Goal: Contribute content

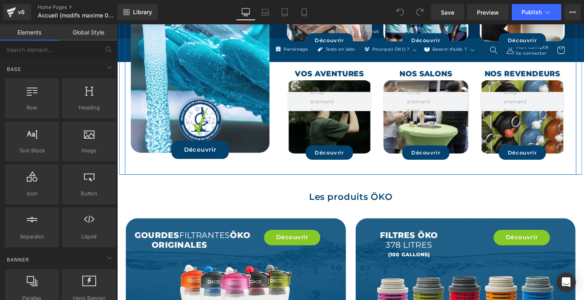
scroll to position [787, 0]
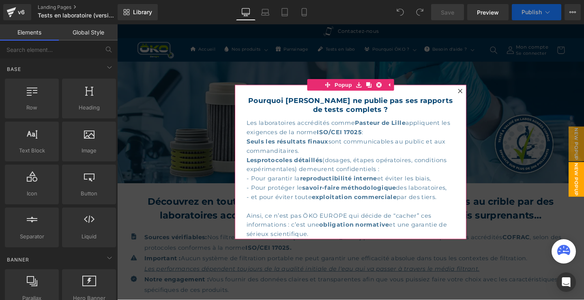
click at [478, 94] on icon at bounding box center [477, 94] width 4 height 4
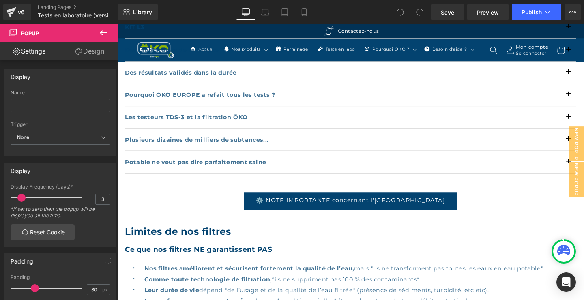
scroll to position [612, 0]
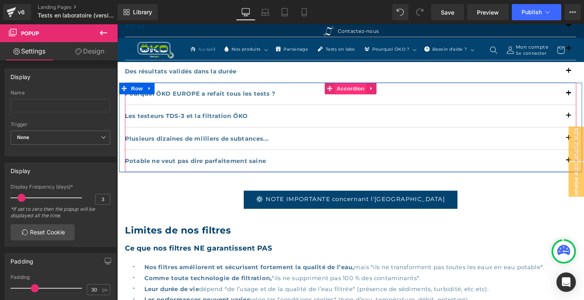
click at [356, 86] on span "Accordion" at bounding box center [362, 92] width 33 height 12
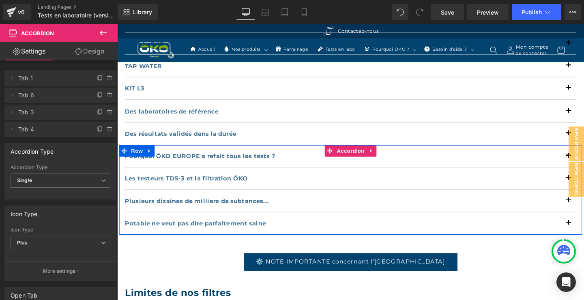
scroll to position [525, 0]
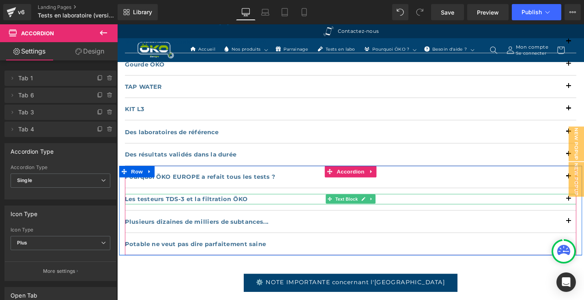
click at [223, 204] on b "Les testeurs TDS-3 et la filtration ÖKO" at bounding box center [189, 208] width 129 height 8
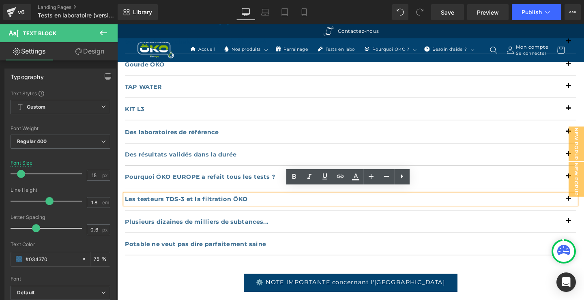
click at [234, 204] on b "Les testeurs TDS-3 et la filtration ÖKO" at bounding box center [189, 208] width 129 height 8
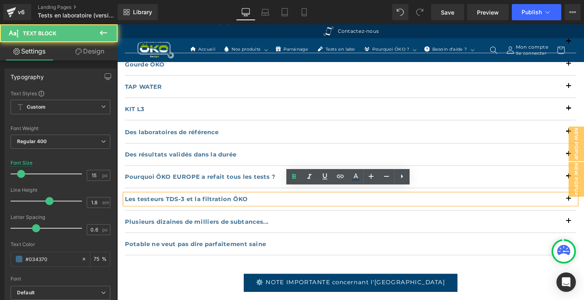
click at [254, 204] on b "Les testeurs TDS-3 et la filtration ÖKO" at bounding box center [189, 208] width 129 height 8
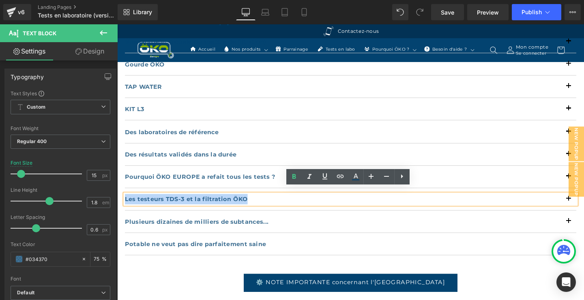
drag, startPoint x: 246, startPoint y: 200, endPoint x: 126, endPoint y: 204, distance: 120.8
click at [126, 204] on p "Les testeurs TDS-3 et la filtration ÖKO" at bounding box center [362, 208] width 474 height 11
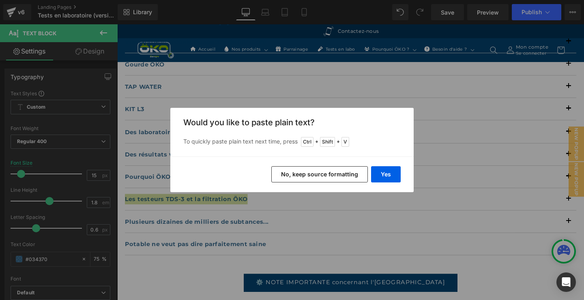
click at [320, 173] on button "No, keep source formatting" at bounding box center [319, 174] width 96 height 16
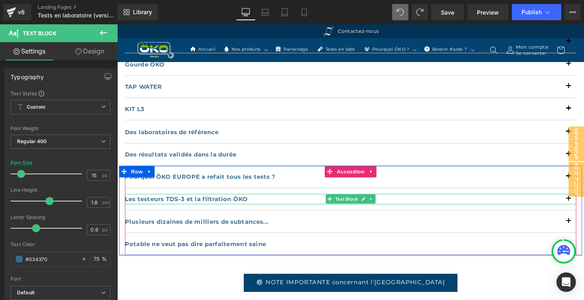
click at [261, 203] on p "Les testeurs TDS-3 et la filtration ÖKO" at bounding box center [362, 208] width 474 height 11
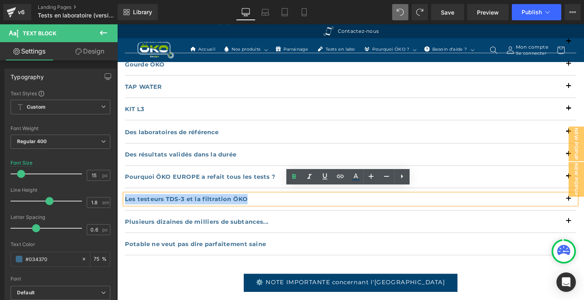
drag, startPoint x: 252, startPoint y: 200, endPoint x: 125, endPoint y: 201, distance: 126.5
click at [125, 203] on div "Les testeurs TDS-3 et la filtration ÖKO" at bounding box center [362, 208] width 474 height 11
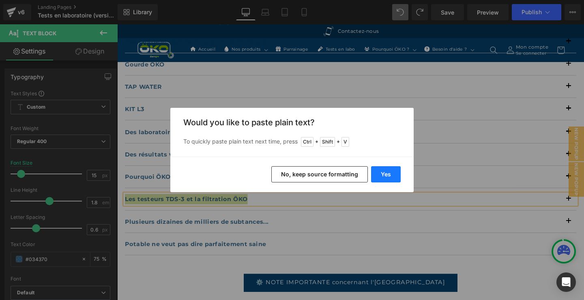
click at [381, 174] on button "Yes" at bounding box center [386, 174] width 30 height 16
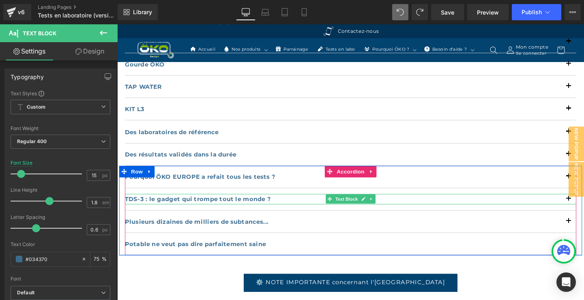
click at [131, 204] on b "TDS-3 : le gadget qui trompe tout le monde ?" at bounding box center [201, 208] width 153 height 8
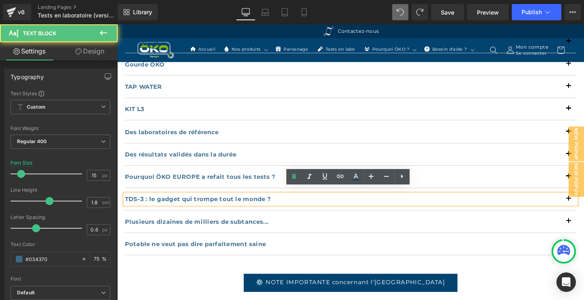
click at [125, 203] on div "TDS-3 : le gadget qui trompe tout le monde ?" at bounding box center [362, 208] width 474 height 11
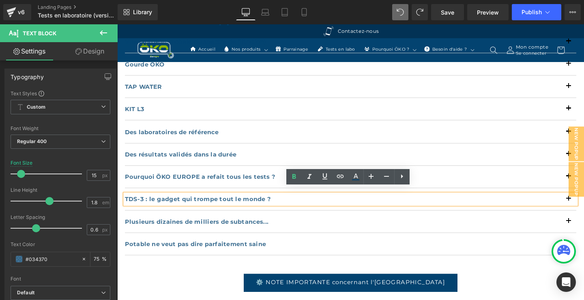
click at [125, 203] on div "TDS-3 : le gadget qui trompe tout le monde ?" at bounding box center [362, 208] width 474 height 11
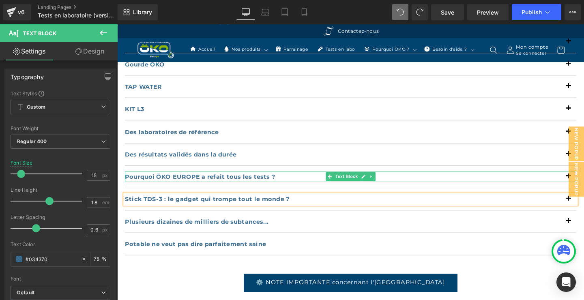
click at [514, 173] on div "Pourquoi ÖKO EUROPE a refait tous les tests ? Text Block" at bounding box center [362, 185] width 474 height 24
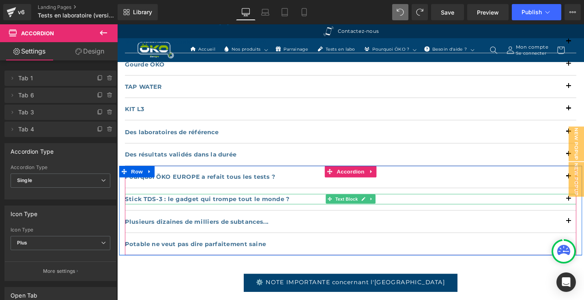
click at [571, 203] on p "Stick TDS-3 : le gadget qui trompe tout le monde ?" at bounding box center [362, 208] width 474 height 11
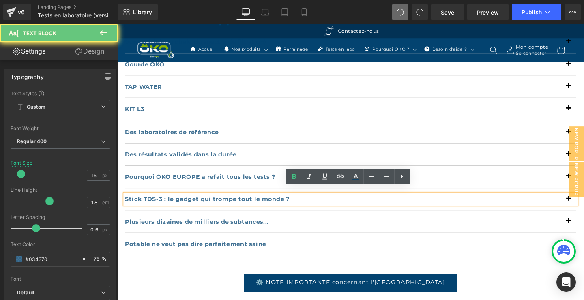
click at [572, 207] on p "Stick TDS-3 : le gadget qui trompe tout le monde ?" at bounding box center [362, 208] width 474 height 11
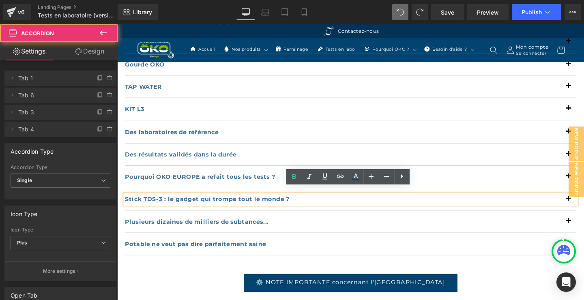
click at [573, 213] on div "Stick TDS-3 : le gadget qui trompe tout le monde ? Text Block" at bounding box center [362, 209] width 474 height 24
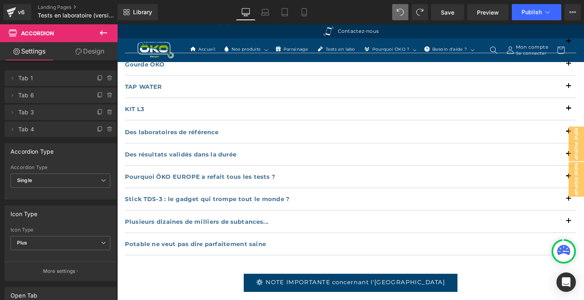
click at [573, 213] on div "Stick TDS-3 : le gadget qui trompe tout le monde ? Text Block" at bounding box center [362, 209] width 474 height 24
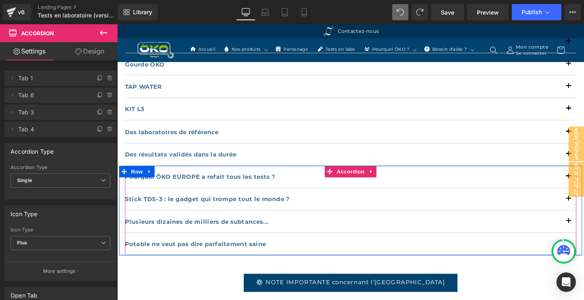
click at [573, 220] on div "Plusieurs dizaines de milliers de subtances... Text Block" at bounding box center [362, 232] width 474 height 24
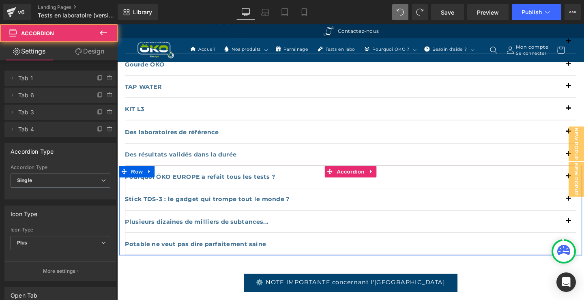
click at [576, 209] on div "Stick TDS-3 : le gadget qui trompe tout le monde ? Text Block" at bounding box center [362, 209] width 474 height 24
click at [576, 197] on div "Stick TDS-3 : le gadget qui trompe tout le monde ? Text Block" at bounding box center [362, 209] width 474 height 24
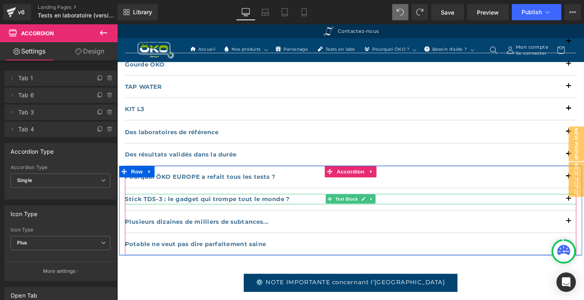
click at [546, 203] on p "Stick TDS-3 : le gadget qui trompe tout le monde ?" at bounding box center [362, 208] width 474 height 11
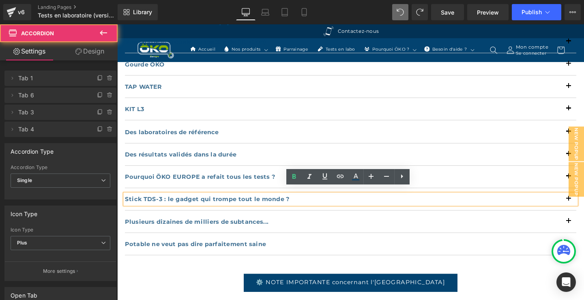
click at [581, 210] on div "Stick TDS-3 : le gadget qui trompe tout le monde ? Text Block" at bounding box center [362, 209] width 474 height 24
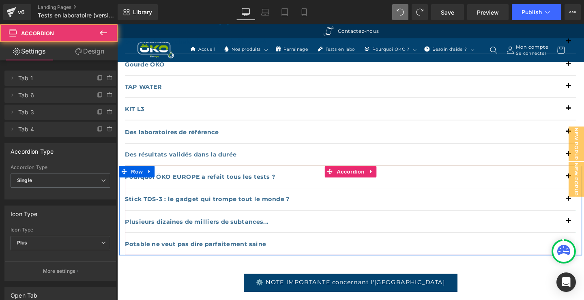
click at [583, 208] on button "button" at bounding box center [591, 208] width 16 height 23
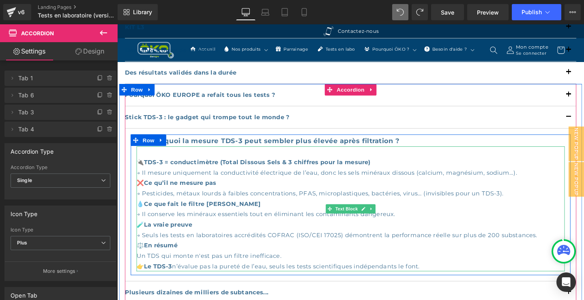
scroll to position [612, 0]
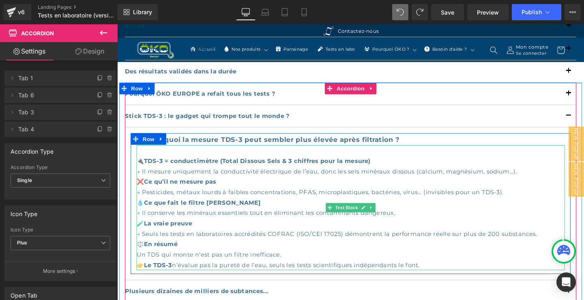
click at [452, 265] on div "Un TDS qui monte n'est pas un filtre inefficace." at bounding box center [362, 266] width 450 height 11
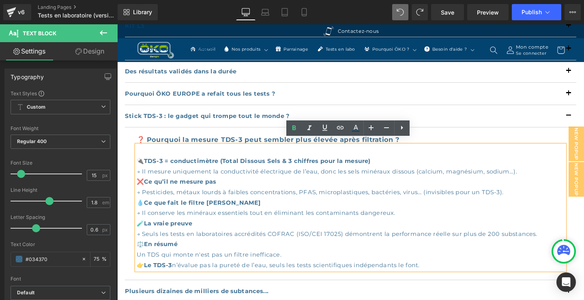
drag, startPoint x: 445, startPoint y: 270, endPoint x: 136, endPoint y: 153, distance: 330.4
click at [137, 152] on div "🔌 TDS-3 = conductimètre (Total Dissous Sels & 3 chiffres pour la mesure) → Il m…" at bounding box center [362, 216] width 450 height 131
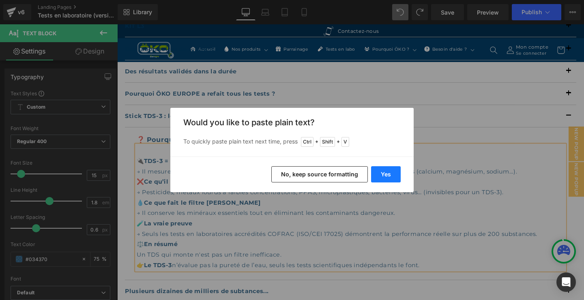
click at [384, 171] on button "Yes" at bounding box center [386, 174] width 30 height 16
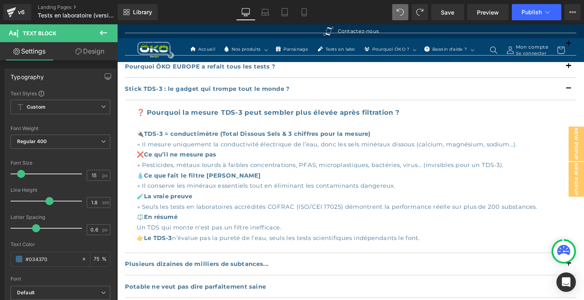
scroll to position [640, 0]
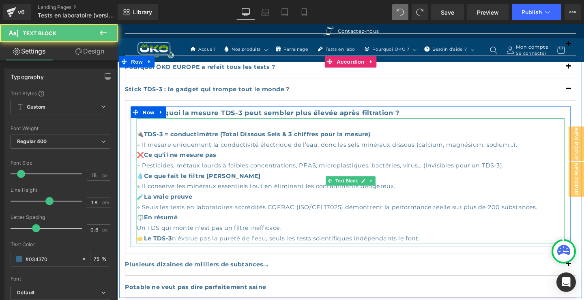
click at [450, 240] on div "🔌 TDS-3 = conductimètre (Total Dissous Sels & 3 chiffres pour la mesure) → Il m…" at bounding box center [362, 188] width 450 height 131
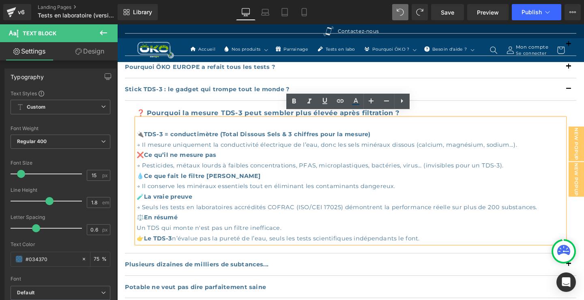
drag, startPoint x: 421, startPoint y: 236, endPoint x: 139, endPoint y: 132, distance: 301.1
click at [138, 132] on div "🔌 TDS-3 = conductimètre (Total Dissous Sels & 3 chiffres pour la mesure) → Il m…" at bounding box center [362, 188] width 450 height 131
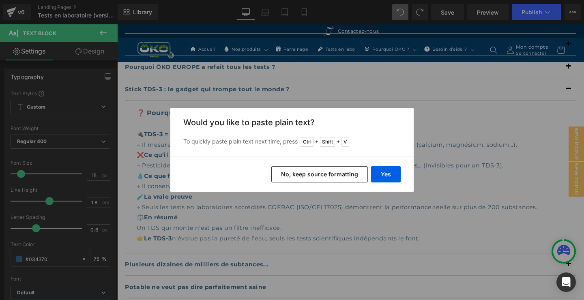
click at [318, 173] on button "No, keep source formatting" at bounding box center [319, 174] width 96 height 16
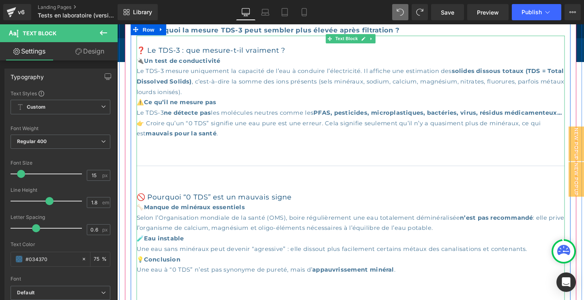
scroll to position [728, 0]
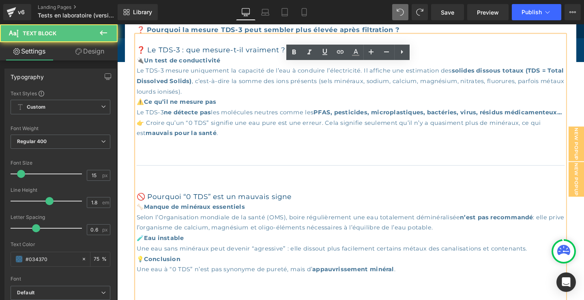
drag, startPoint x: 576, startPoint y: 178, endPoint x: 557, endPoint y: 178, distance: 18.7
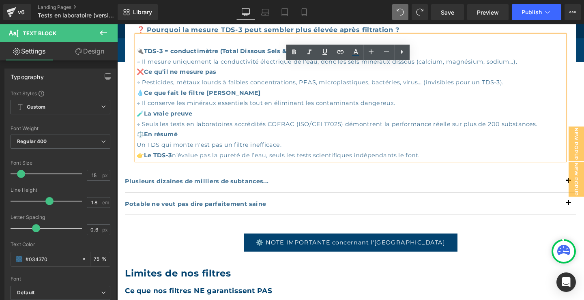
scroll to position [0, 0]
click at [317, 113] on div "🔌 TDS-3 = conductimètre (Total Dissous Sels & 3 chiffres pour la mesure) → Il m…" at bounding box center [362, 101] width 450 height 131
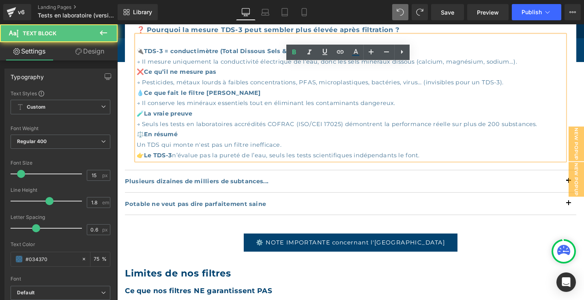
scroll to position [640, 0]
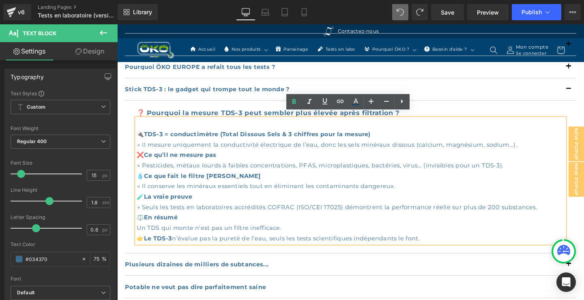
drag, startPoint x: 449, startPoint y: 245, endPoint x: 139, endPoint y: 130, distance: 330.3
click at [139, 130] on div "🔌 TDS-3 = conductimètre (Total Dissous Sels & 3 chiffres pour la mesure) → Il m…" at bounding box center [362, 188] width 450 height 131
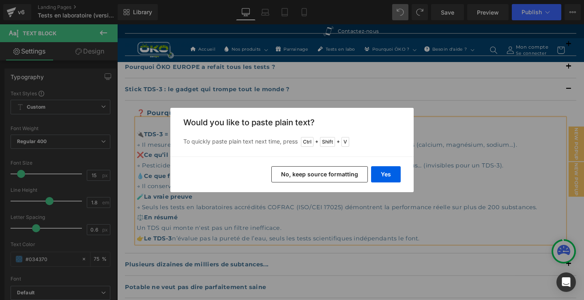
click at [325, 173] on button "No, keep source formatting" at bounding box center [319, 174] width 96 height 16
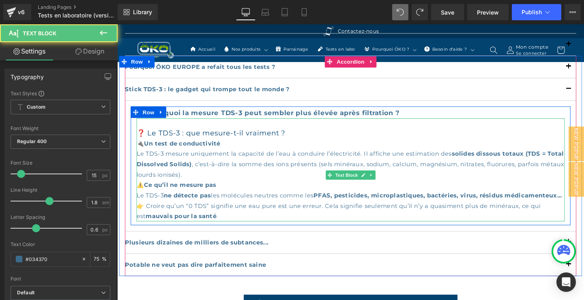
click at [293, 134] on h3 "❓ Le TDS-3 : que mesure-t-il vraiment ?" at bounding box center [362, 138] width 450 height 9
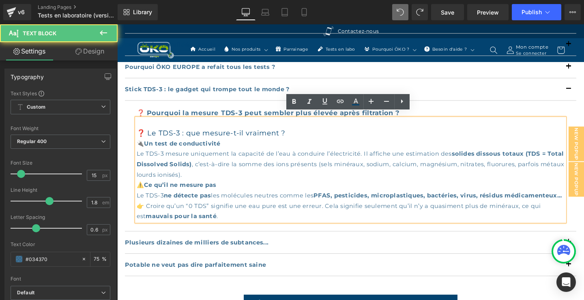
click at [149, 134] on h3 "❓ Le TDS-3 : que mesure-t-il vraiment ?" at bounding box center [362, 138] width 450 height 9
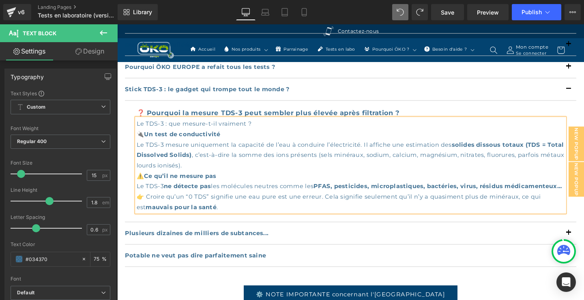
click at [226, 222] on p "⚠️ Ce qu’il ne mesure pas Le TDS-3 ne détecte pas les molécules neutres comme l…" at bounding box center [362, 200] width 450 height 44
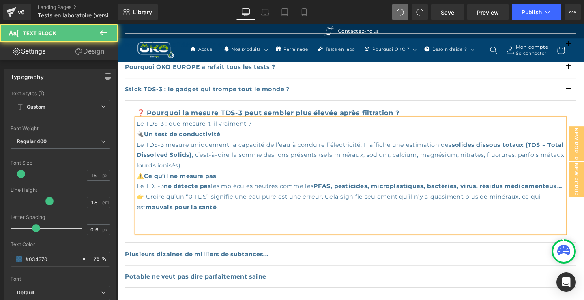
click at [157, 231] on p at bounding box center [362, 227] width 450 height 11
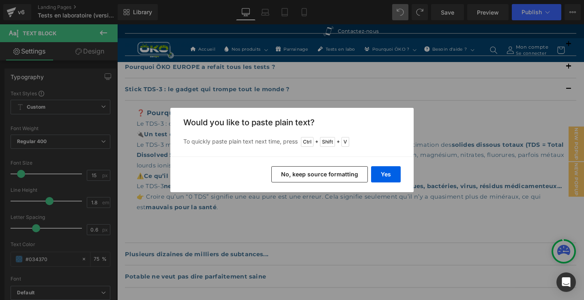
click at [318, 176] on button "No, keep source formatting" at bounding box center [319, 174] width 96 height 16
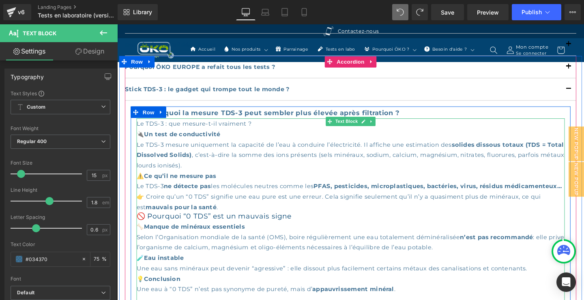
click at [220, 222] on p "⚠️ Ce qu’il ne mesure pas Le TDS-3 ne détecte pas les molécules neutres comme l…" at bounding box center [362, 200] width 450 height 44
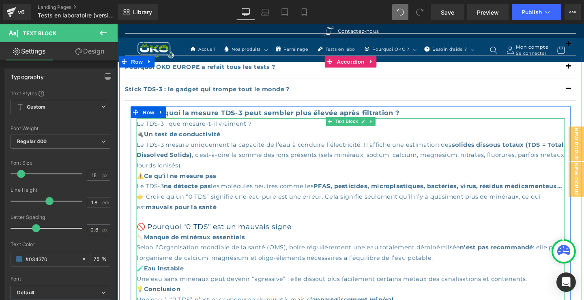
drag, startPoint x: 301, startPoint y: 241, endPoint x: 317, endPoint y: 238, distance: 16.8
click at [300, 240] on h3 "🚫 Pourquoi “0 TDS” est un mauvais signe" at bounding box center [362, 237] width 450 height 9
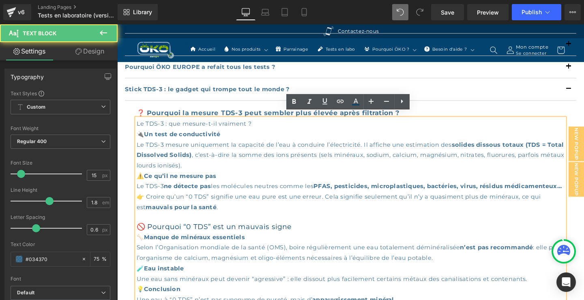
click at [189, 124] on div "Le TDS-3 : que mesure-t-il vraiment ?" at bounding box center [362, 128] width 450 height 11
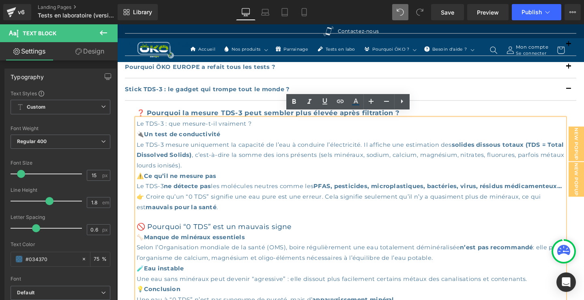
click at [295, 242] on h3 "🚫 Pourquoi “0 TDS” est un mauvais signe" at bounding box center [362, 237] width 450 height 9
click at [282, 242] on h3 "🚫 Pourquoi “0 TDS” est un mauvais signe" at bounding box center [362, 237] width 450 height 9
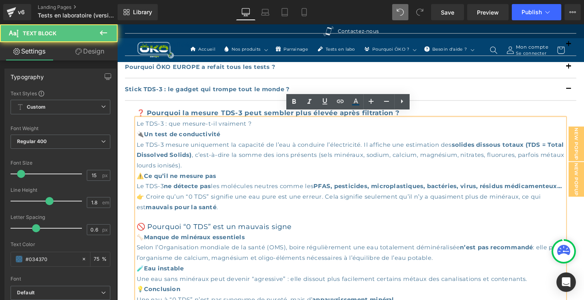
click at [302, 242] on h3 "🚫 Pourquoi “0 TDS” est un mauvais signe" at bounding box center [362, 237] width 450 height 9
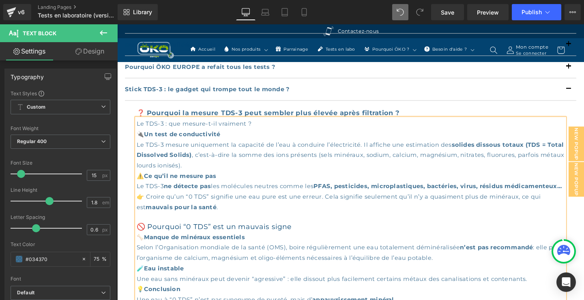
click at [185, 127] on div "Le TDS-3 : que mesure-t-il vraiment ?" at bounding box center [362, 128] width 450 height 11
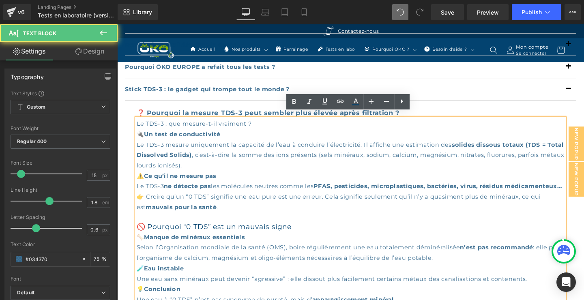
click at [302, 242] on h3 "🚫 Pourquoi “0 TDS” est un mauvais signe" at bounding box center [362, 237] width 450 height 9
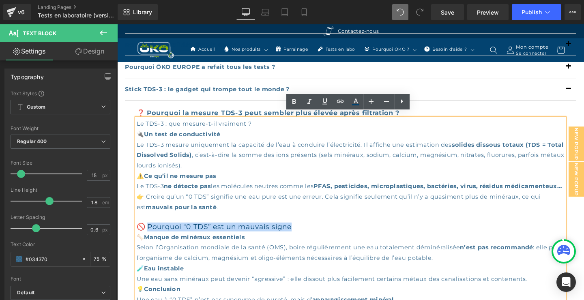
drag, startPoint x: 303, startPoint y: 243, endPoint x: 156, endPoint y: 239, distance: 147.2
click at [152, 239] on h3 "🚫 Pourquoi “0 TDS” est un mauvais signe" at bounding box center [362, 237] width 450 height 9
click at [385, 99] on icon at bounding box center [386, 101] width 10 height 10
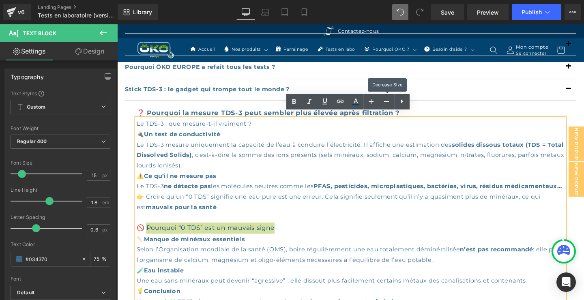
scroll to position [0, 0]
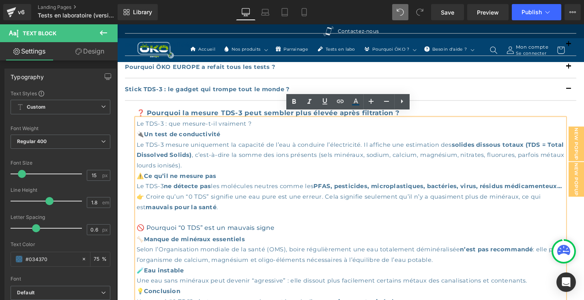
click at [368, 233] on p at bounding box center [362, 227] width 450 height 11
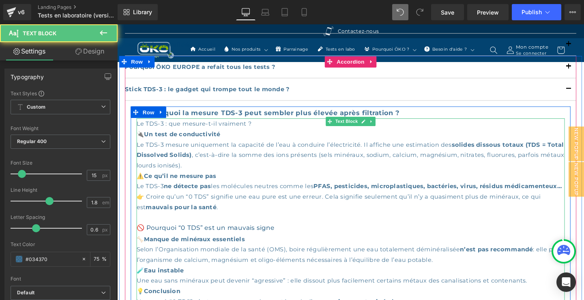
click at [204, 138] on p "🔌 Un test de conductivité Le TDS-3 mesure uniquement la capacité de l’eau à con…" at bounding box center [362, 156] width 450 height 44
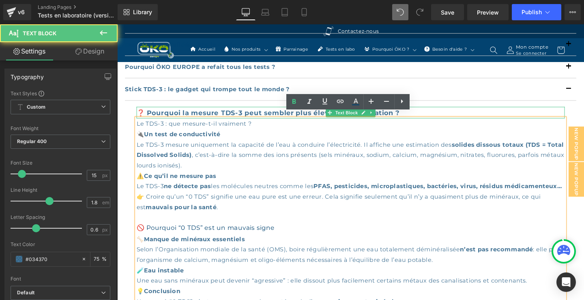
click at [143, 113] on strong "❓ Pourquoi la mesure TDS-3 peut sembler plus élevée après filtration ?" at bounding box center [275, 117] width 276 height 8
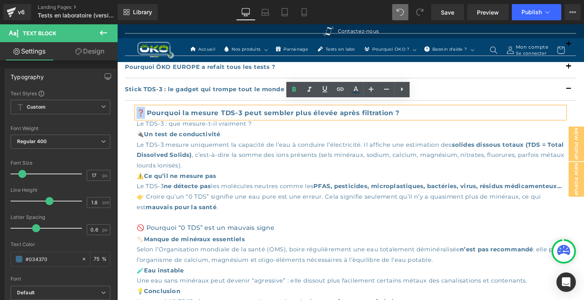
drag, startPoint x: 145, startPoint y: 110, endPoint x: 140, endPoint y: 110, distance: 4.5
click at [140, 113] on strong "❓ Pourquoi la mesure TDS-3 peut sembler plus élevée après filtration ?" at bounding box center [275, 117] width 276 height 8
copy strong "❓"
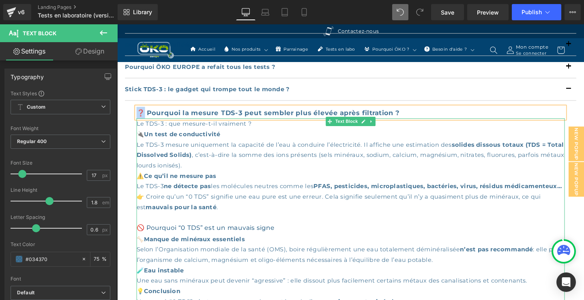
click at [141, 135] on p "🔌 Un test de conductivité Le TDS-3 mesure uniquement la capacité de l’eau à con…" at bounding box center [362, 156] width 450 height 44
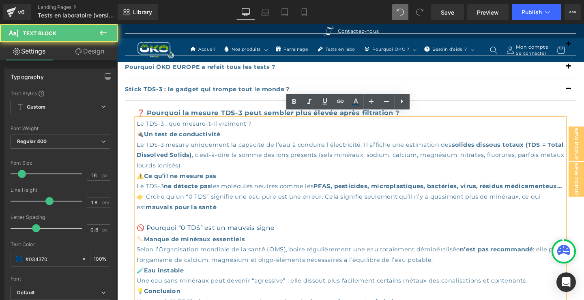
click at [139, 125] on div "Le TDS-3 : que mesure-t-il vraiment ?" at bounding box center [362, 128] width 450 height 11
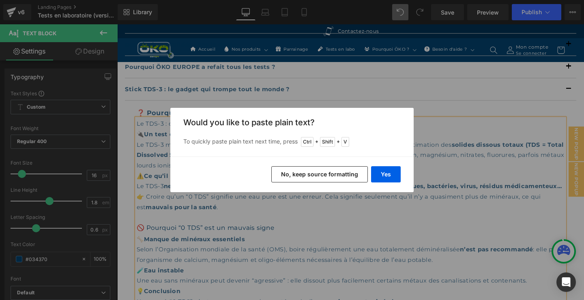
click at [336, 173] on button "No, keep source formatting" at bounding box center [319, 174] width 96 height 16
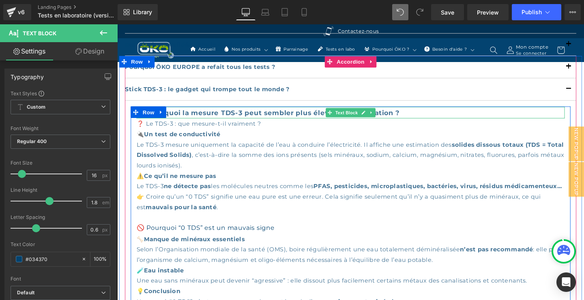
drag, startPoint x: 193, startPoint y: 109, endPoint x: 188, endPoint y: 109, distance: 4.1
click at [193, 113] on strong "❓ Pourquoi la mesure TDS-3 peut sembler plus élevée après filtration ?" at bounding box center [275, 117] width 276 height 8
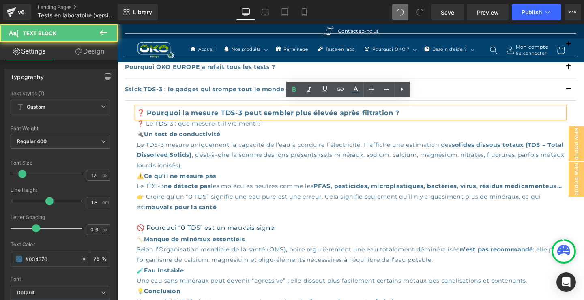
click at [150, 113] on strong "❓ Pourquoi la mesure TDS-3 peut sembler plus élevée après filtration ?" at bounding box center [275, 117] width 276 height 8
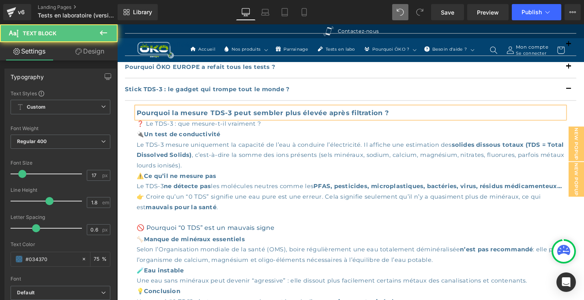
click at [443, 111] on div "Pourquoi la mesure TDS-3 peut sembler plus élevée après filtration ?" at bounding box center [362, 117] width 450 height 13
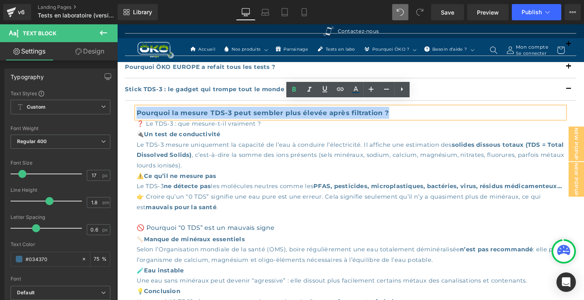
drag, startPoint x: 406, startPoint y: 112, endPoint x: 136, endPoint y: 112, distance: 269.5
click at [137, 112] on div "Pourquoi la mesure TDS-3 peut sembler plus élevée après filtration ?" at bounding box center [362, 117] width 450 height 13
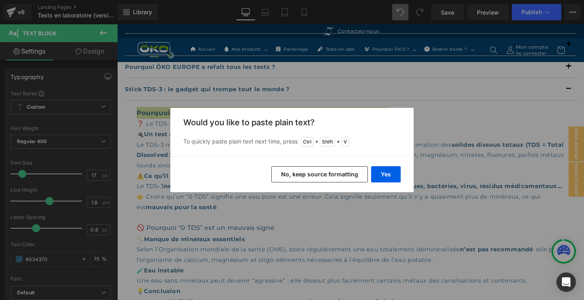
click at [323, 171] on button "No, keep source formatting" at bounding box center [319, 174] width 96 height 16
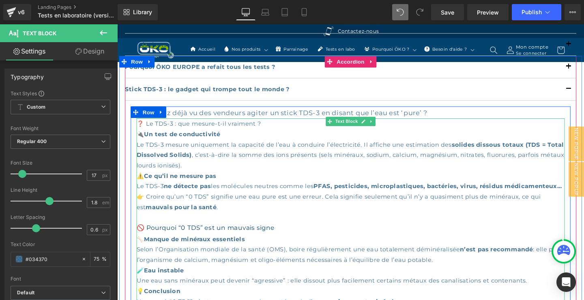
scroll to position [640, 0]
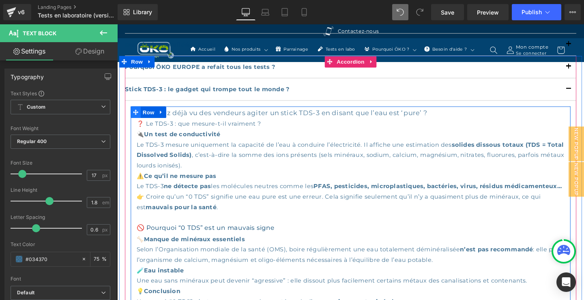
drag, startPoint x: 456, startPoint y: 111, endPoint x: 133, endPoint y: 109, distance: 323.0
click at [133, 111] on div "Vous avez déjà vu des vendeurs agiter un stick TDS-3 en disant que l’eau est ‘p…" at bounding box center [362, 229] width 462 height 236
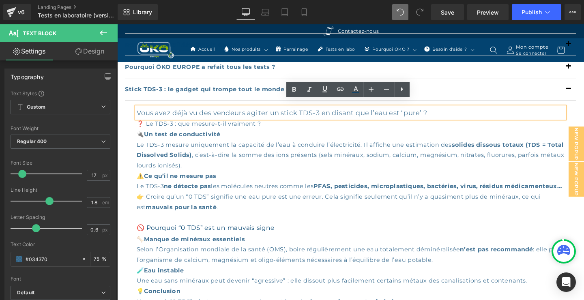
drag, startPoint x: 139, startPoint y: 109, endPoint x: 449, endPoint y: 109, distance: 310.9
click at [449, 111] on div "Vous avez déjà vu des vendeurs agiter un stick TDS-3 en disant que l’eau est ‘p…" at bounding box center [362, 117] width 450 height 13
click at [295, 88] on icon at bounding box center [294, 89] width 4 height 5
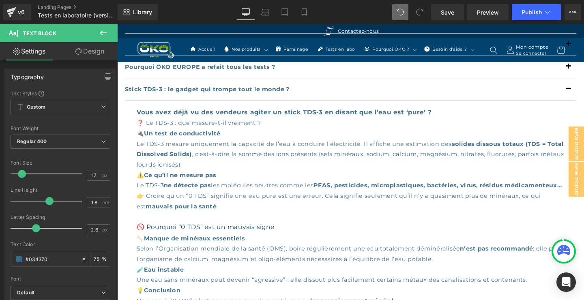
click at [24, 175] on span at bounding box center [22, 174] width 8 height 8
click at [23, 175] on span at bounding box center [21, 174] width 8 height 8
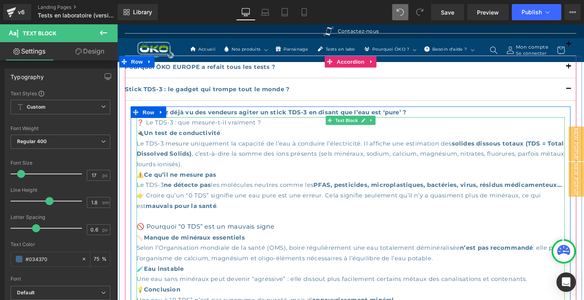
click at [274, 124] on div "❓ Le TDS-3 : que mesure-t-il vraiment ?" at bounding box center [362, 127] width 450 height 11
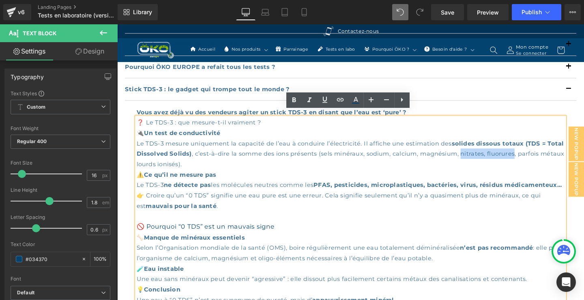
drag, startPoint x: 556, startPoint y: 156, endPoint x: 500, endPoint y: 157, distance: 56.3
click at [500, 156] on p "🔌 Un test de conductivité Le TDS-3 mesure uniquement la capacité de l’eau à con…" at bounding box center [362, 155] width 450 height 44
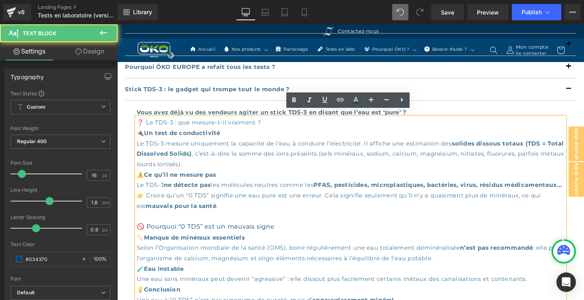
click at [500, 156] on p "🔌 Un test de conductivité Le TDS-3 mesure uniquement la capacité de l’eau à con…" at bounding box center [362, 155] width 450 height 44
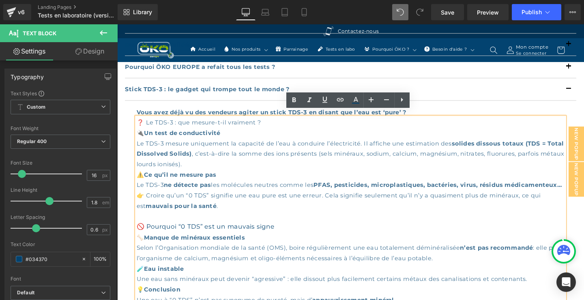
click at [522, 156] on p "🔌 Un test de conductivité Le TDS-3 mesure uniquement la capacité de l’eau à con…" at bounding box center [362, 155] width 450 height 44
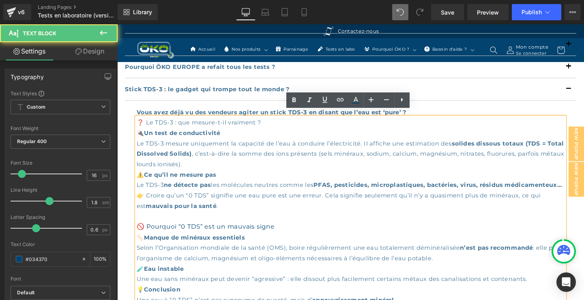
click at [523, 156] on p "🔌 Un test de conductivité Le TDS-3 mesure uniquement la capacité de l’eau à con…" at bounding box center [362, 155] width 450 height 44
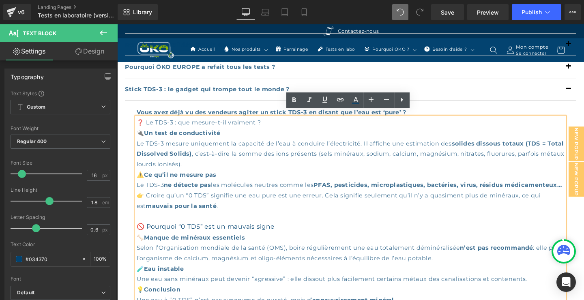
click at [557, 155] on p "🔌 Un test de conductivité Le TDS-3 mesure uniquement la capacité de l’eau à con…" at bounding box center [362, 155] width 450 height 44
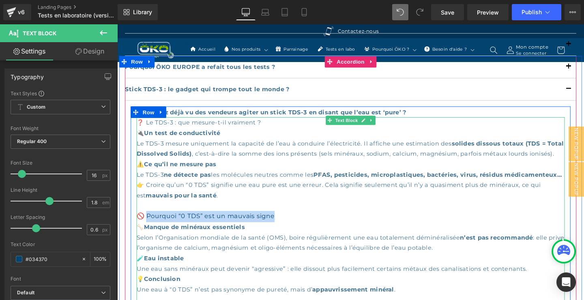
drag, startPoint x: 286, startPoint y: 243, endPoint x: 148, endPoint y: 243, distance: 138.2
click at [148, 232] on h3 "🚫 Pourquoi “0 TDS” est un mauvais signe" at bounding box center [362, 226] width 450 height 12
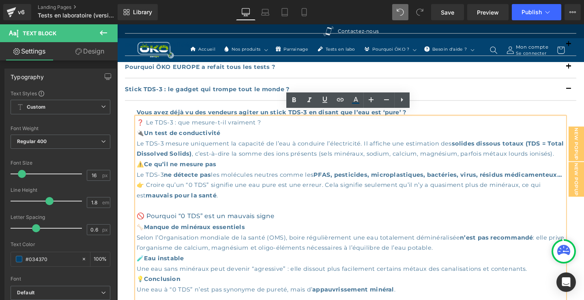
click at [319, 220] on p at bounding box center [362, 215] width 450 height 11
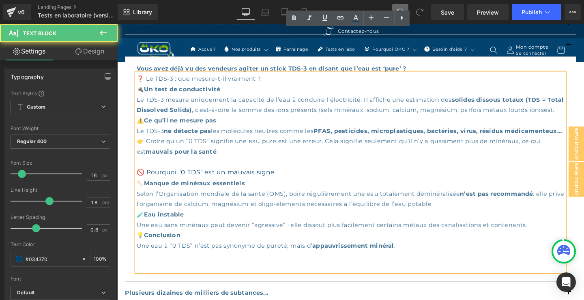
scroll to position [728, 0]
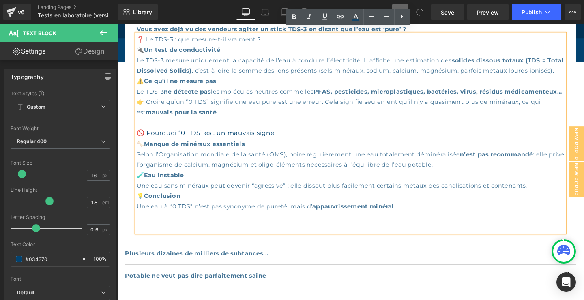
click at [421, 221] on p "💡 Conclusion Une eau à “0 TDS” n’est pas synonyme de pureté, mais d’ appauvriss…" at bounding box center [362, 210] width 450 height 22
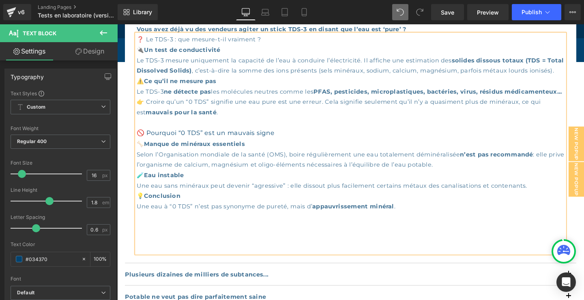
click at [170, 243] on p at bounding box center [362, 237] width 450 height 11
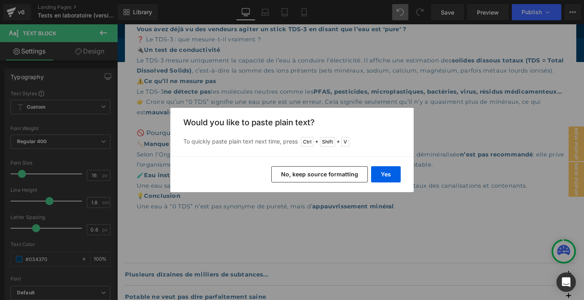
click at [315, 176] on button "No, keep source formatting" at bounding box center [319, 174] width 96 height 16
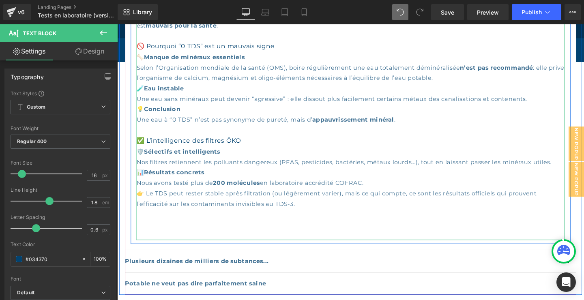
scroll to position [827, 0]
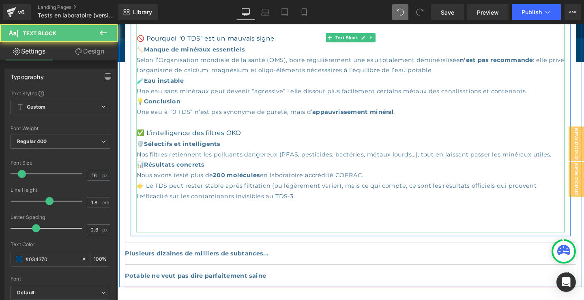
click at [335, 210] on p "📊 Résultats concrets Nous avons testé plus de 200 molécules en laboratoire accr…" at bounding box center [362, 189] width 450 height 44
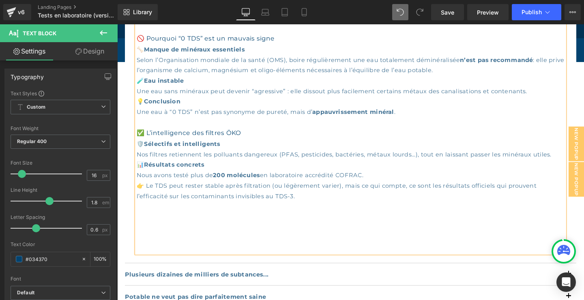
click at [209, 243] on p at bounding box center [362, 237] width 450 height 11
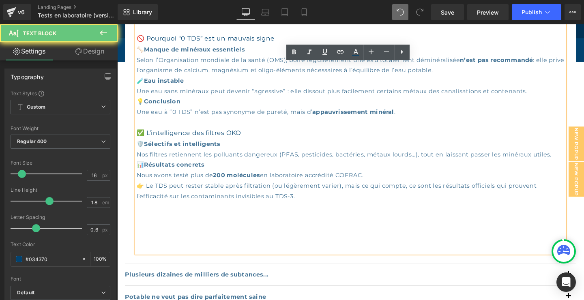
click at [143, 221] on p at bounding box center [362, 215] width 450 height 11
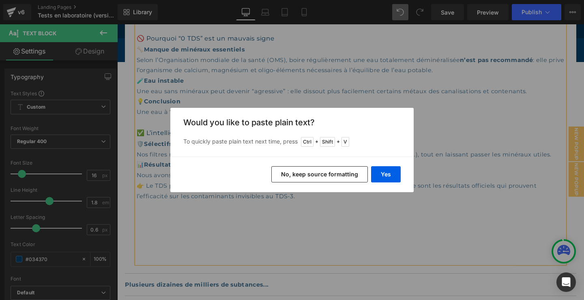
click at [324, 171] on button "No, keep source formatting" at bounding box center [319, 174] width 96 height 16
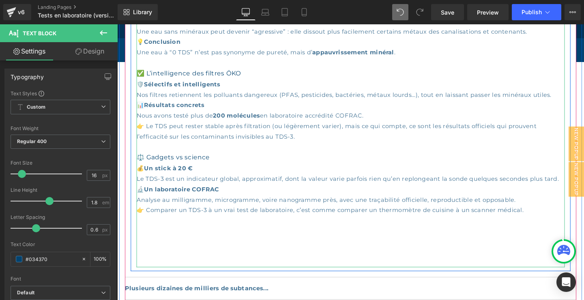
scroll to position [1002, 0]
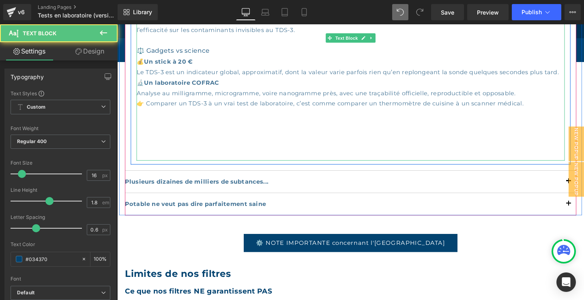
click at [549, 113] on p "👉 Comparer un TDS-3 à un vrai test de laboratoire, c’est comme comparer un ther…" at bounding box center [362, 107] width 450 height 11
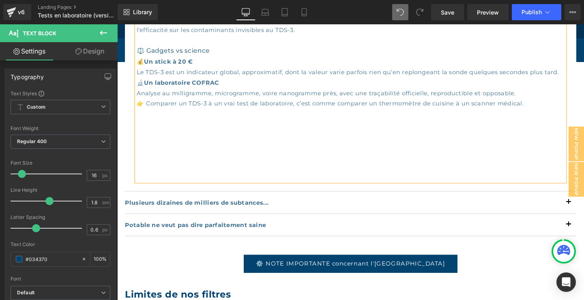
click at [157, 145] on p at bounding box center [362, 140] width 450 height 11
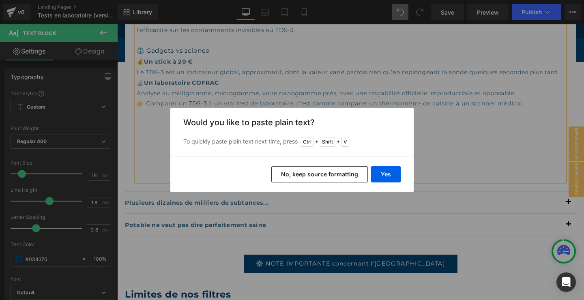
click at [314, 173] on button "No, keep source formatting" at bounding box center [319, 174] width 96 height 16
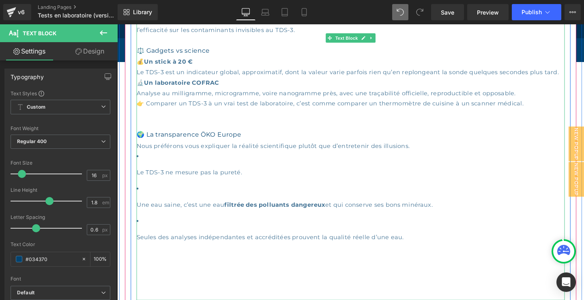
click at [248, 146] on h3 "🌍 La transparence ÖKO Europe" at bounding box center [362, 141] width 450 height 12
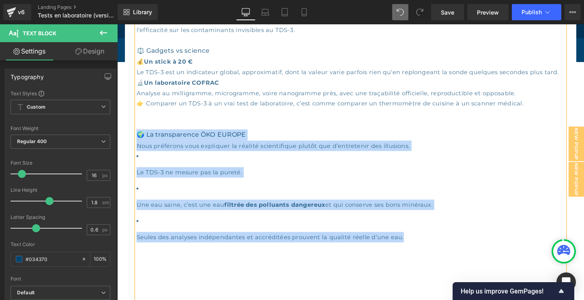
drag, startPoint x: 427, startPoint y: 265, endPoint x: 139, endPoint y: 152, distance: 309.8
click at [138, 152] on div "❓ Le TDS-3 : que mesure-t-il vraiment ? 🔌 Un test de conductivité Le TDS-3 mesu…" at bounding box center [362, 37] width 450 height 554
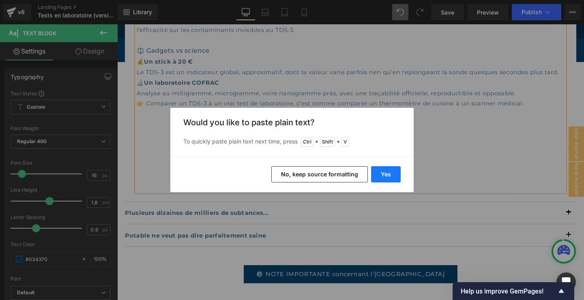
click at [383, 175] on button "Yes" at bounding box center [386, 174] width 30 height 16
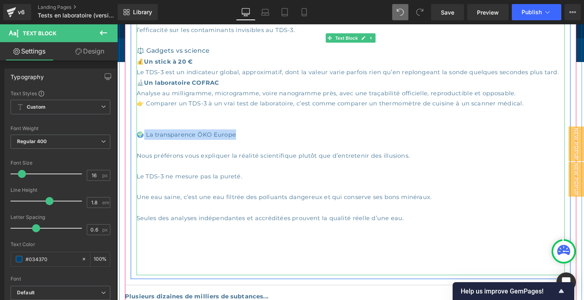
drag, startPoint x: 248, startPoint y: 156, endPoint x: 145, endPoint y: 156, distance: 102.1
click at [145, 156] on div "❓ Le TDS-3 : que mesure-t-il vraiment ? 🔌 Un test de conductivité Le TDS-3 mesu…" at bounding box center [362, 23] width 450 height 527
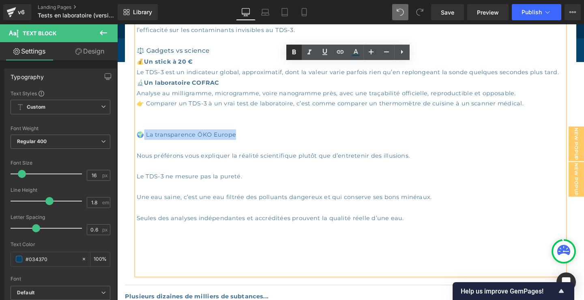
scroll to position [0, 0]
click at [294, 53] on icon at bounding box center [294, 52] width 10 height 10
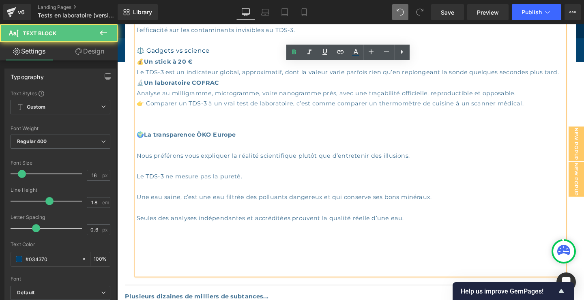
click at [242, 144] on strong "La transparence ÖKO Europe" at bounding box center [193, 140] width 96 height 8
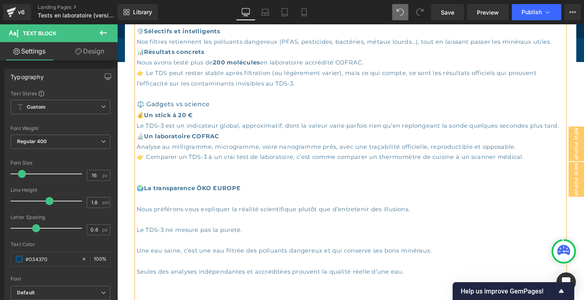
scroll to position [914, 0]
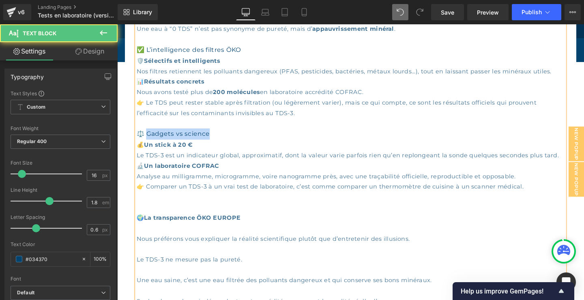
drag, startPoint x: 214, startPoint y: 154, endPoint x: 148, endPoint y: 156, distance: 66.1
click at [148, 145] on h3 "⚖️ Gadgets vs science" at bounding box center [362, 140] width 450 height 12
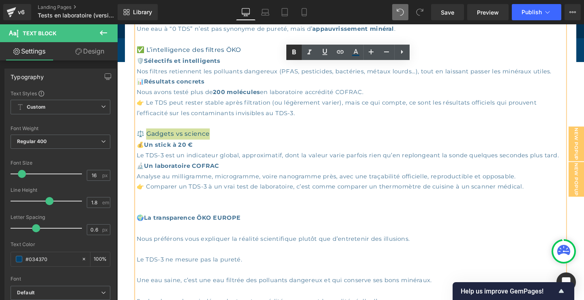
click at [294, 52] on icon at bounding box center [294, 51] width 4 height 5
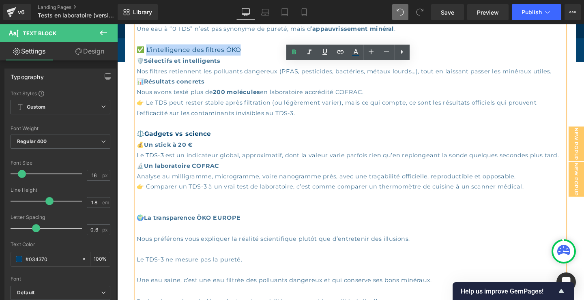
drag, startPoint x: 251, startPoint y: 67, endPoint x: 149, endPoint y: 70, distance: 102.2
click at [149, 57] on h3 "✅ L’intelligence des filtres ÖKO" at bounding box center [362, 51] width 450 height 12
click at [293, 54] on icon at bounding box center [294, 51] width 4 height 5
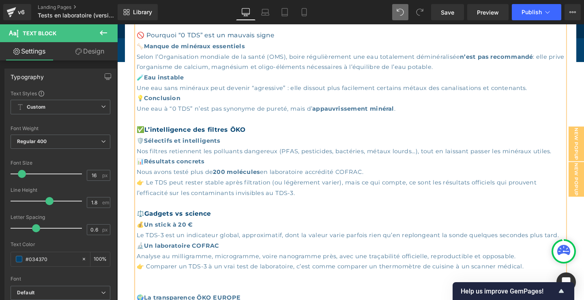
scroll to position [827, 0]
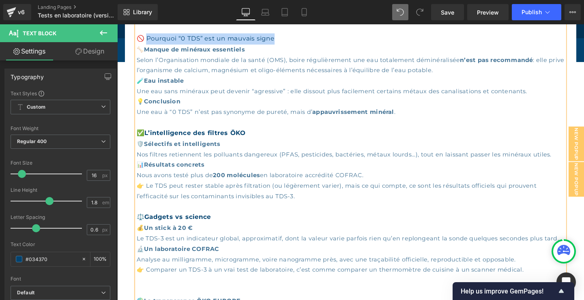
drag, startPoint x: 291, startPoint y: 56, endPoint x: 150, endPoint y: 59, distance: 141.5
click at [149, 46] on h3 "🚫 Pourquoi “0 TDS” est un mauvais signe" at bounding box center [362, 40] width 450 height 12
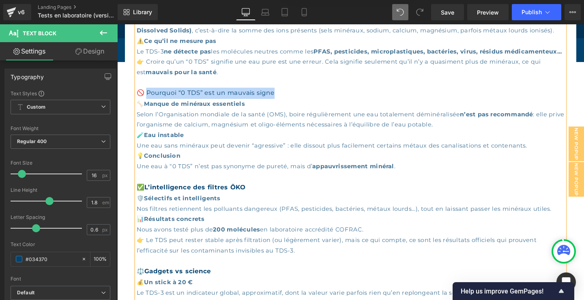
scroll to position [739, 0]
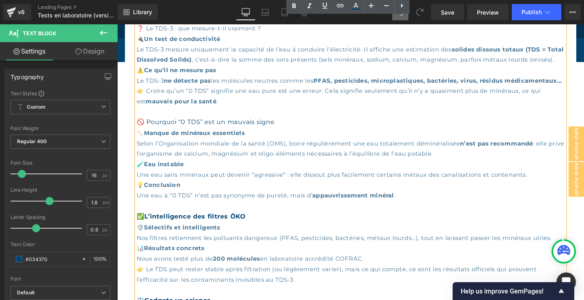
click at [318, 133] on h3 "🚫 Pourquoi “0 TDS” est un mauvais signe" at bounding box center [362, 128] width 450 height 12
drag, startPoint x: 287, startPoint y: 145, endPoint x: 155, endPoint y: 143, distance: 131.7
click at [150, 133] on h3 "🚫 Pourquoi “0 TDS” est un mauvais signe" at bounding box center [362, 128] width 450 height 12
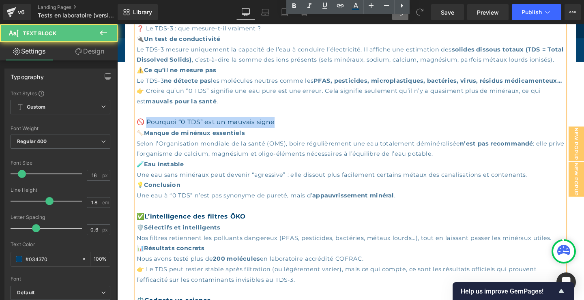
click at [272, 133] on h3 "🚫 Pourquoi “0 TDS” est un mauvais signe" at bounding box center [362, 128] width 450 height 12
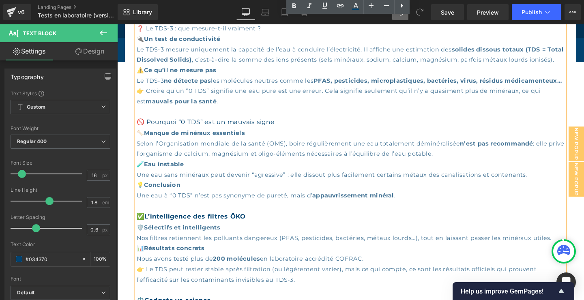
click at [273, 133] on h3 "🚫 Pourquoi “0 TDS” est un mauvais signe" at bounding box center [362, 128] width 450 height 12
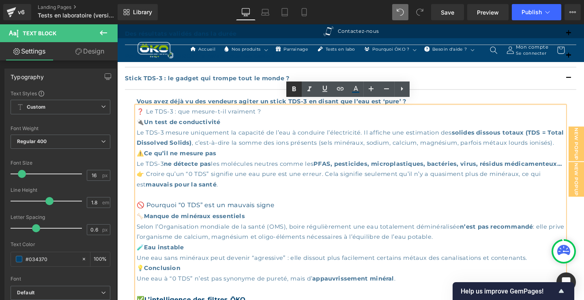
scroll to position [0, 0]
click at [215, 123] on strong "Un test de conductivité" at bounding box center [185, 127] width 80 height 8
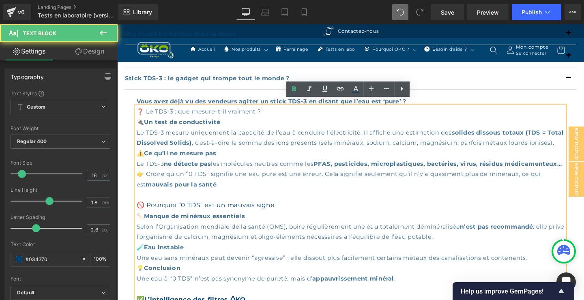
click at [270, 111] on div "❓ Le TDS-3 : que mesure-t-il vraiment ?" at bounding box center [362, 116] width 450 height 11
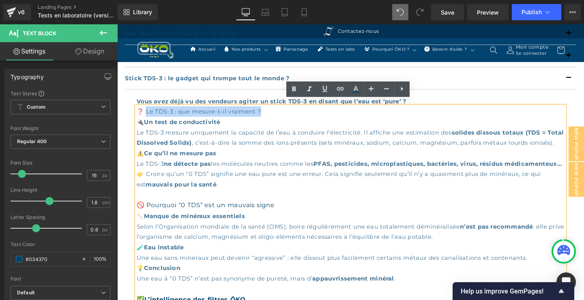
drag, startPoint x: 271, startPoint y: 110, endPoint x: 149, endPoint y: 109, distance: 122.0
click at [149, 111] on div "❓ Le TDS-3 : que mesure-t-il vraiment ?" at bounding box center [362, 116] width 450 height 11
click at [294, 91] on icon at bounding box center [294, 88] width 4 height 5
drag, startPoint x: 263, startPoint y: 109, endPoint x: 137, endPoint y: 107, distance: 126.1
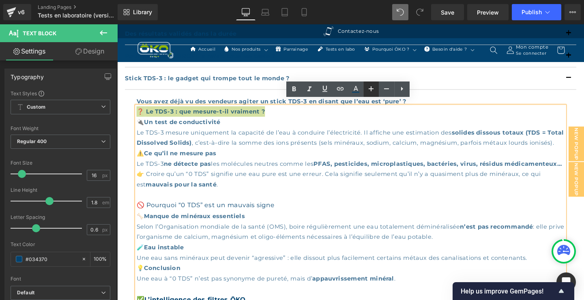
click at [372, 89] on icon at bounding box center [370, 88] width 5 height 5
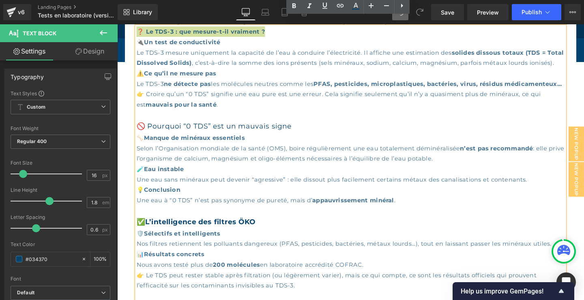
scroll to position [739, 0]
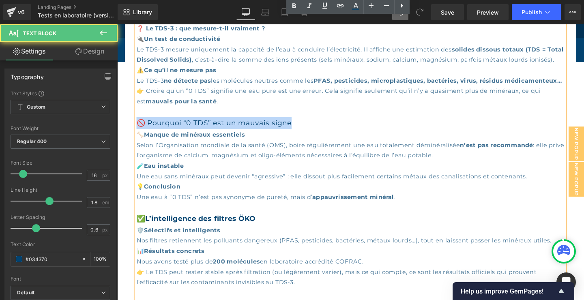
drag, startPoint x: 303, startPoint y: 143, endPoint x: 139, endPoint y: 142, distance: 164.6
click at [138, 135] on h3 "🚫 Pourquoi “0 TDS” est un mauvais signe" at bounding box center [362, 128] width 450 height 13
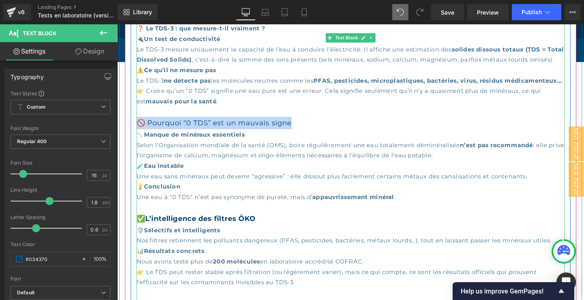
click at [288, 135] on h3 "🚫 Pourquoi “0 TDS” est un mauvais signe" at bounding box center [362, 128] width 450 height 13
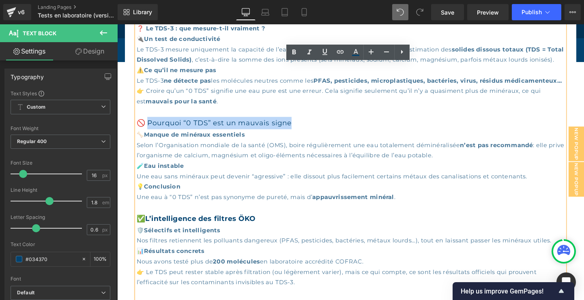
drag, startPoint x: 299, startPoint y: 142, endPoint x: 151, endPoint y: 150, distance: 148.1
click at [151, 135] on h3 "🚫 Pourquoi “0 TDS” est un mauvais signe" at bounding box center [362, 128] width 450 height 13
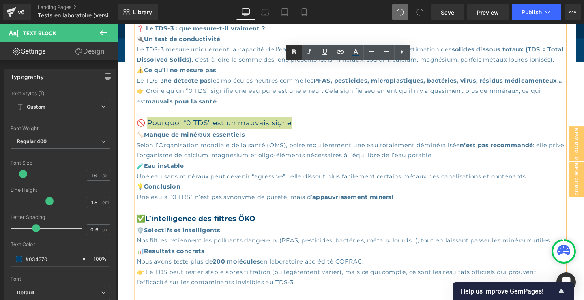
click at [293, 54] on icon at bounding box center [294, 51] width 4 height 5
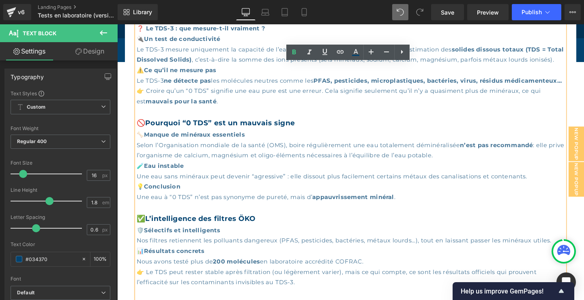
scroll to position [0, 0]
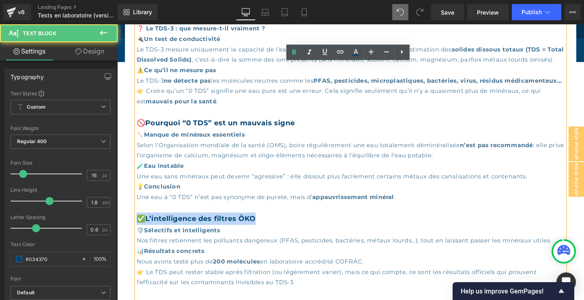
drag, startPoint x: 270, startPoint y: 243, endPoint x: 141, endPoint y: 246, distance: 128.5
click at [141, 235] on h3 "✅ L’intelligence des filtres ÖKO" at bounding box center [362, 228] width 450 height 13
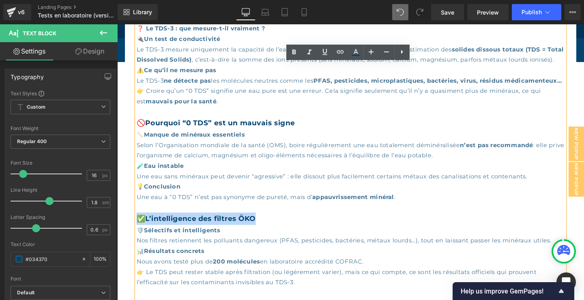
scroll to position [827, 0]
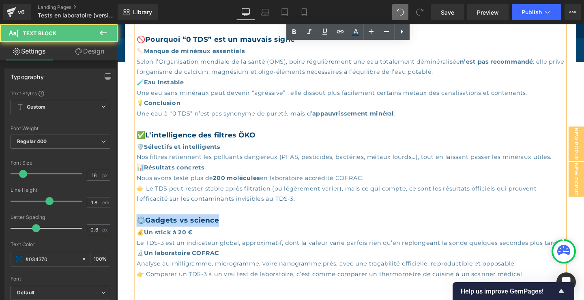
drag, startPoint x: 226, startPoint y: 245, endPoint x: 140, endPoint y: 248, distance: 85.6
click at [139, 237] on h3 "⚖️ Gadgets vs science" at bounding box center [362, 230] width 450 height 13
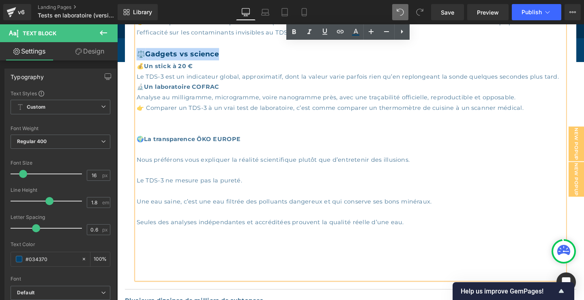
scroll to position [1002, 0]
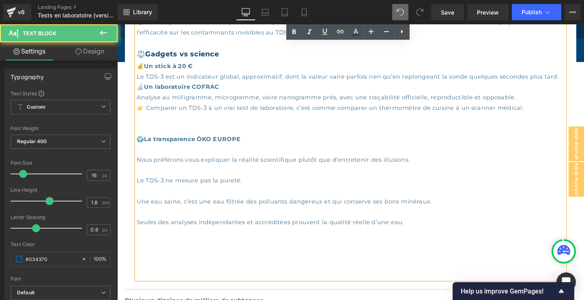
click at [148, 139] on p at bounding box center [362, 133] width 450 height 11
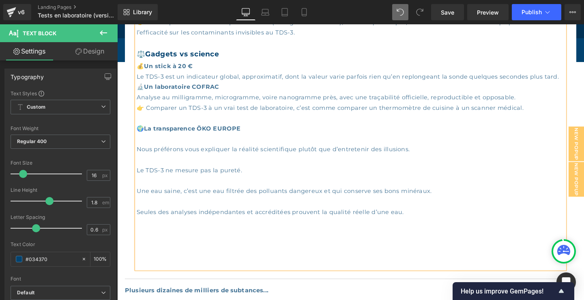
click at [147, 49] on p at bounding box center [362, 43] width 450 height 11
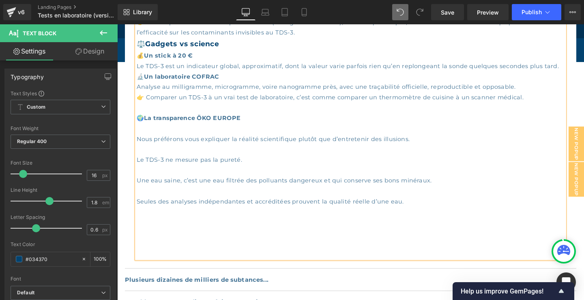
drag, startPoint x: 250, startPoint y: 138, endPoint x: 148, endPoint y: 137, distance: 102.1
click at [148, 126] on strong "La transparence ÖKO EUROPE" at bounding box center [195, 123] width 101 height 8
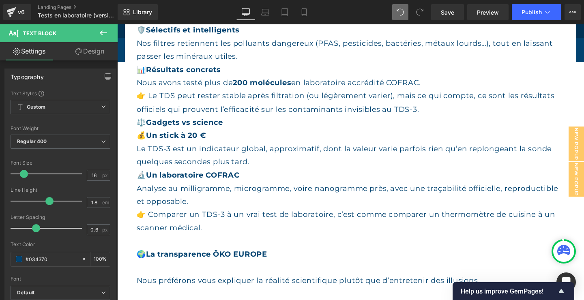
scroll to position [1110, 0]
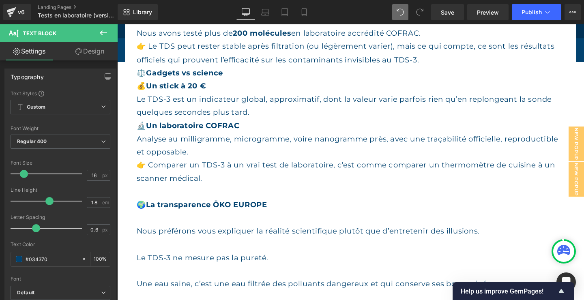
click at [21, 173] on span at bounding box center [24, 174] width 8 height 8
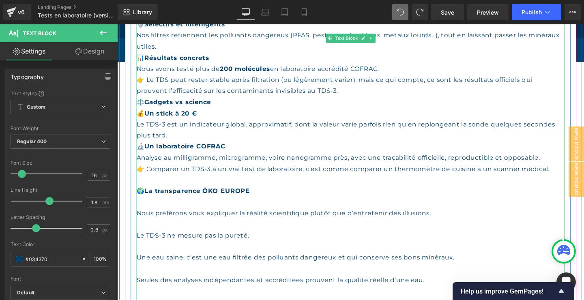
scroll to position [989, 0]
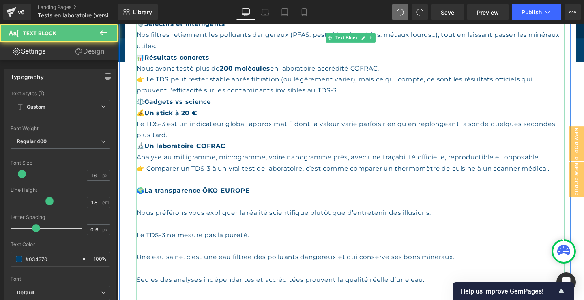
click at [145, 208] on div "❓ Le TDS-3 : que mesure-t-il vraiment ? 🔌 Un test de conductivité Le TDS-3 mesu…" at bounding box center [362, 65] width 450 height 584
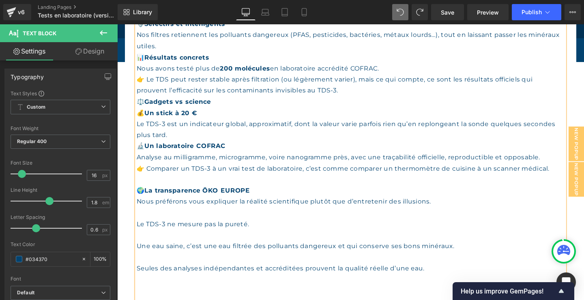
click at [142, 215] on div "❓ Le TDS-3 : que mesure-t-il vraiment ? 🔌 Un test de conductivité Le TDS-3 mesu…" at bounding box center [362, 59] width 450 height 572
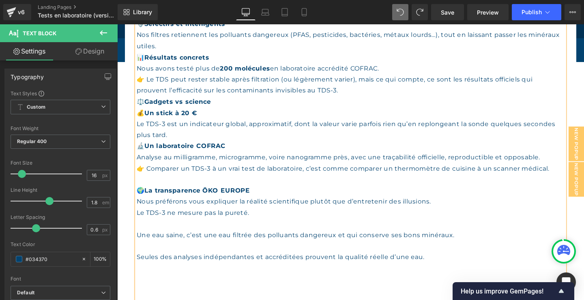
click at [144, 233] on div "❓ Le TDS-3 : que mesure-t-il vraiment ? 🔌 Un test de conductivité Le TDS-3 mesu…" at bounding box center [362, 53] width 450 height 560
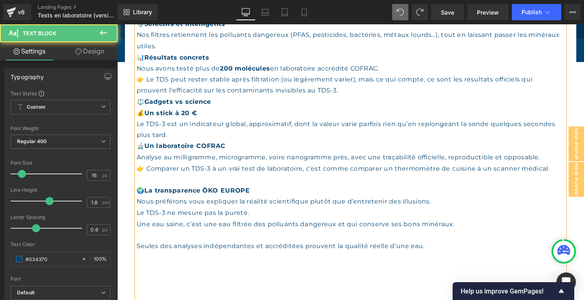
click at [148, 242] on div "❓ Le TDS-3 : que mesure-t-il vraiment ? 🔌 Un test de conductivité Le TDS-3 mesu…" at bounding box center [362, 47] width 450 height 548
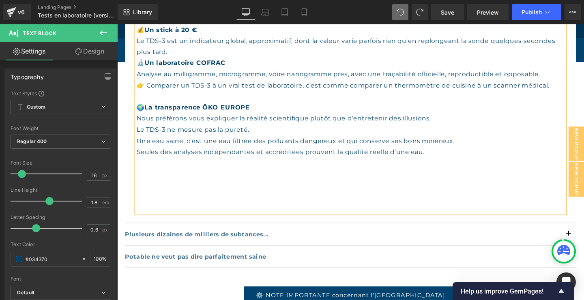
scroll to position [1076, 0]
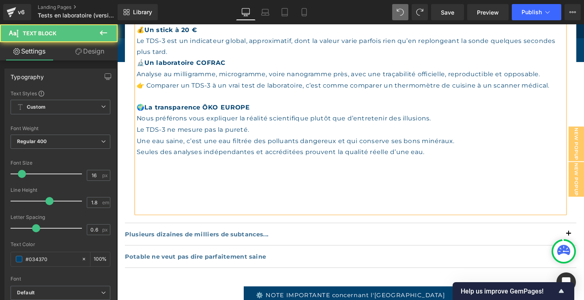
click at [188, 211] on p at bounding box center [362, 217] width 450 height 12
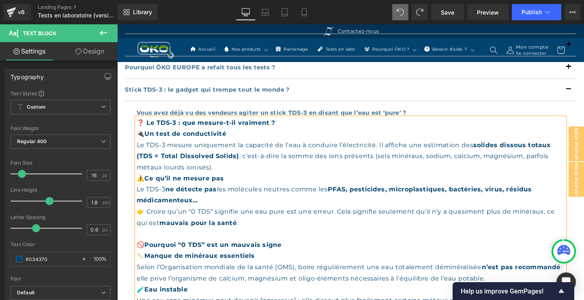
scroll to position [639, 0]
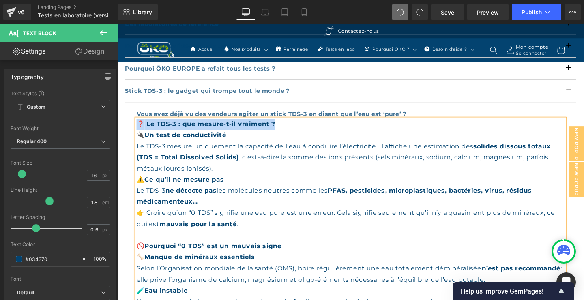
drag, startPoint x: 285, startPoint y: 124, endPoint x: 141, endPoint y: 126, distance: 143.9
click at [141, 125] on div "❓ Le TDS-3 : que mesure-t-il vraiment ?" at bounding box center [362, 130] width 450 height 12
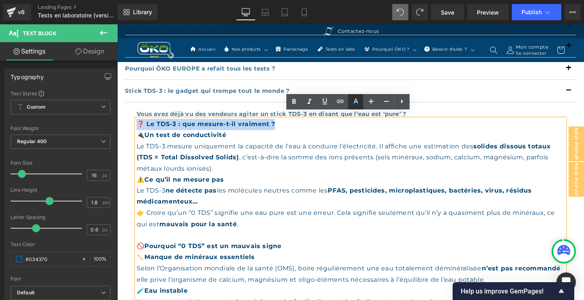
scroll to position [0, 0]
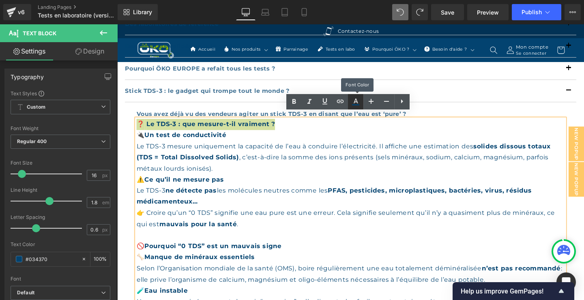
click at [354, 97] on icon at bounding box center [356, 102] width 10 height 10
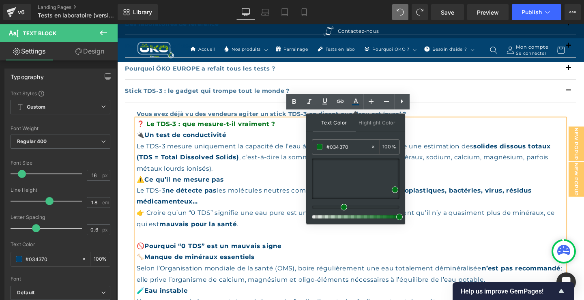
click at [340, 208] on div at bounding box center [352, 206] width 88 height 3
drag, startPoint x: 395, startPoint y: 190, endPoint x: 396, endPoint y: 185, distance: 4.7
click at [396, 185] on span at bounding box center [396, 185] width 6 height 6
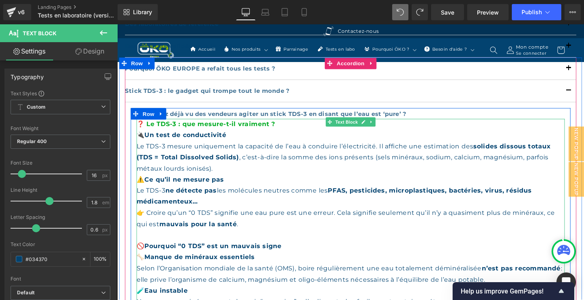
click at [307, 135] on p "🔌 Un test de conductivité Le TDS-3 mesure uniquement la capacité de l’eau à con…" at bounding box center [362, 158] width 450 height 47
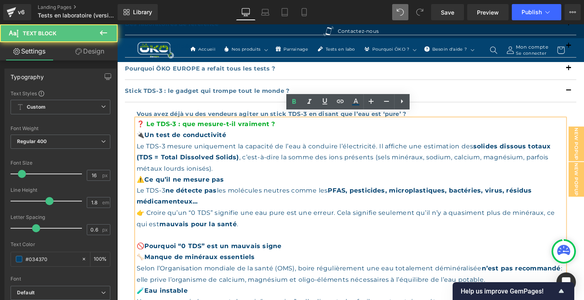
click at [264, 125] on strong "Le TDS-3 : que mesure-t-il vraiment ?" at bounding box center [215, 129] width 135 height 8
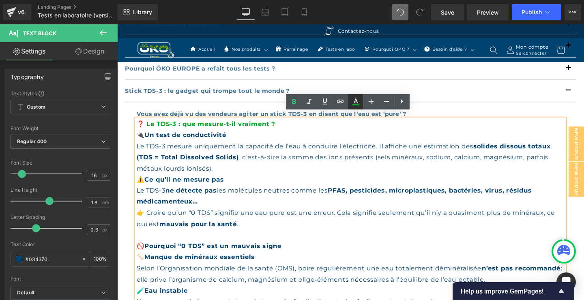
click at [354, 102] on icon at bounding box center [356, 102] width 10 height 10
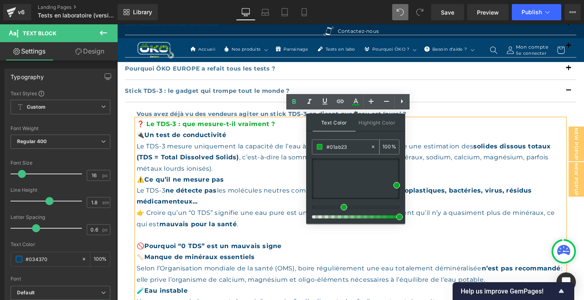
drag, startPoint x: 357, startPoint y: 147, endPoint x: 323, endPoint y: 146, distance: 34.1
click at [326, 146] on input "#034370" at bounding box center [348, 146] width 44 height 9
type input "#01ab23"
click at [471, 128] on div "❓ Le TDS-3 : que mesure-t-il vraiment ?" at bounding box center [362, 130] width 450 height 12
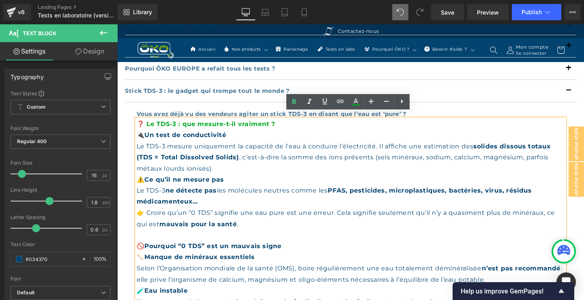
drag, startPoint x: 239, startPoint y: 183, endPoint x: 148, endPoint y: 184, distance: 91.2
click at [148, 184] on p "⚠️ Ce qu’il ne mesure pas Le TDS-3 ne détecte pas les molécules neutres comme l…" at bounding box center [362, 211] width 450 height 58
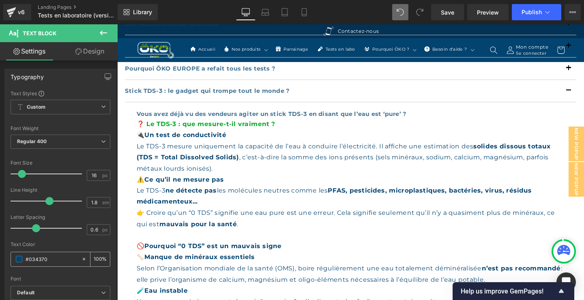
drag, startPoint x: 47, startPoint y: 257, endPoint x: 25, endPoint y: 256, distance: 22.7
click at [26, 256] on input "#034370" at bounding box center [52, 259] width 52 height 9
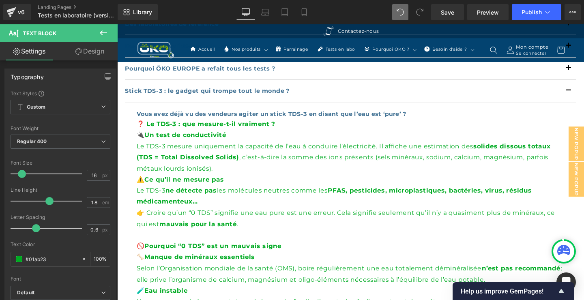
type input "#01ab23"
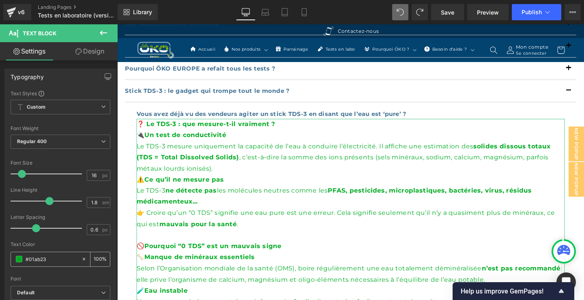
click at [64, 258] on input "#01ab23" at bounding box center [52, 259] width 52 height 9
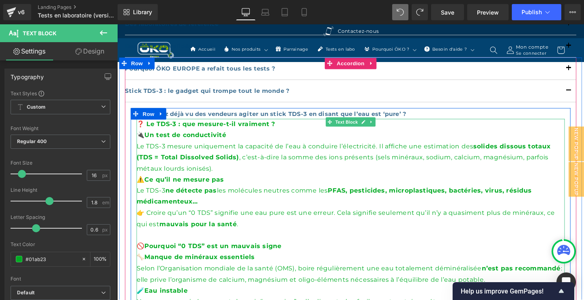
click at [240, 182] on p "⚠️ Ce qu’il ne mesure pas Le TDS-3 ne détecte pas les molécules neutres comme l…" at bounding box center [362, 211] width 450 height 58
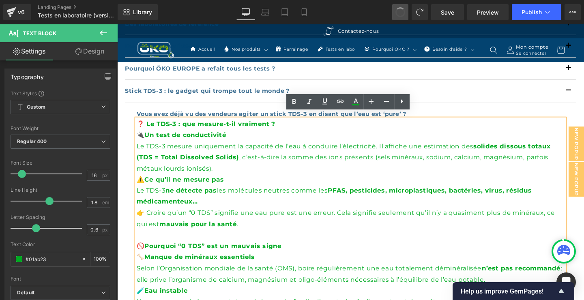
click at [400, 13] on span at bounding box center [399, 11] width 11 height 11
click at [360, 100] on icon at bounding box center [356, 102] width 10 height 10
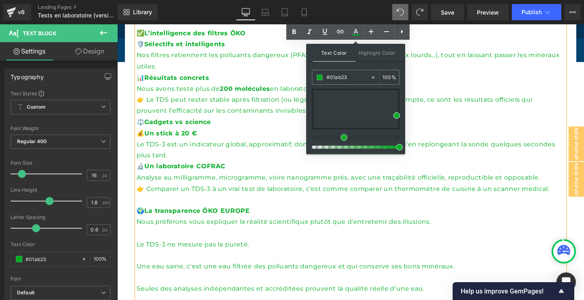
scroll to position [989, 0]
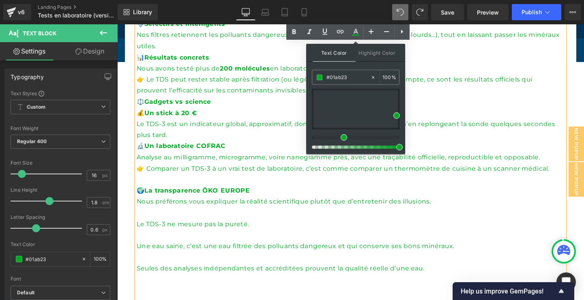
click at [146, 218] on div "❓ Le TDS-3 : que mesure-t-il vraiment ? 🔌 Un test de conductivité Le TDS-3 mesu…" at bounding box center [362, 59] width 450 height 572
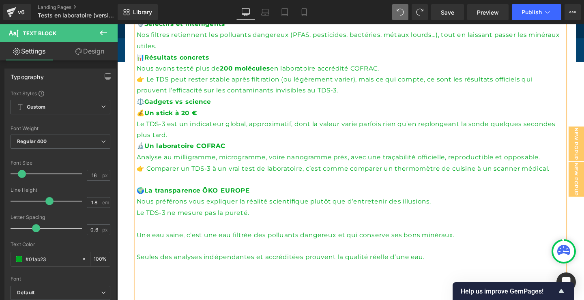
click at [141, 228] on div "❓ Le TDS-3 : que mesure-t-il vraiment ? 🔌 Un test de conductivité Le TDS-3 mesu…" at bounding box center [362, 53] width 450 height 560
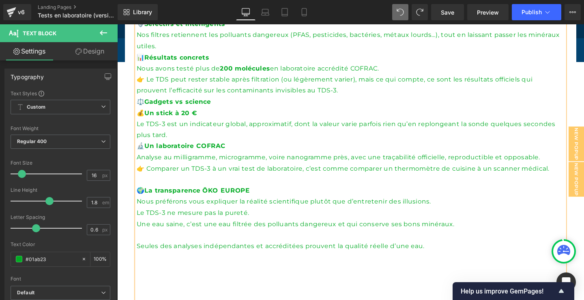
click at [147, 242] on div "❓ Le TDS-3 : que mesure-t-il vraiment ? 🔌 Un test de conductivité Le TDS-3 mesu…" at bounding box center [362, 47] width 450 height 548
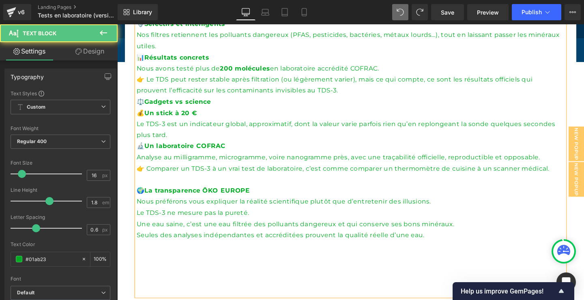
click at [156, 298] on p at bounding box center [362, 304] width 450 height 12
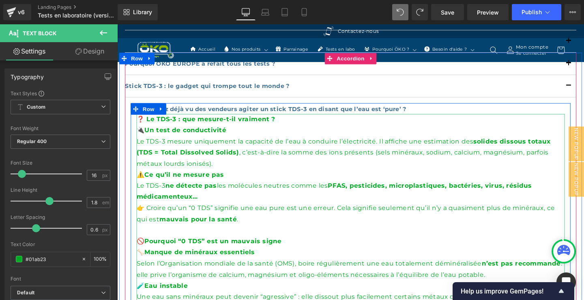
scroll to position [639, 0]
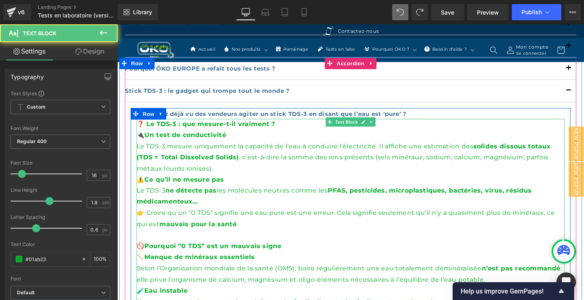
click at [288, 124] on div "❓ Le TDS-3 : que mesure-t-il vraiment ?" at bounding box center [362, 130] width 450 height 12
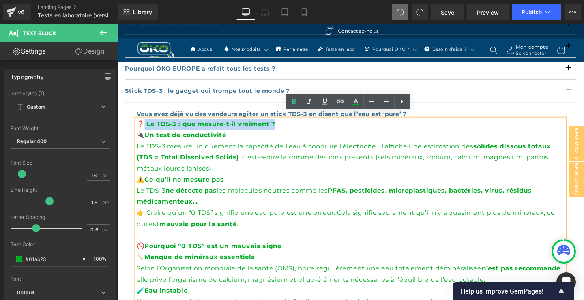
drag, startPoint x: 291, startPoint y: 122, endPoint x: 147, endPoint y: 123, distance: 143.9
click at [147, 124] on div "❓ Le TDS-3 : que mesure-t-il vraiment ?" at bounding box center [362, 130] width 450 height 12
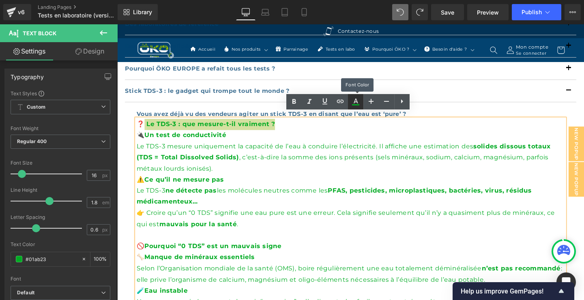
click at [356, 101] on icon at bounding box center [356, 102] width 10 height 10
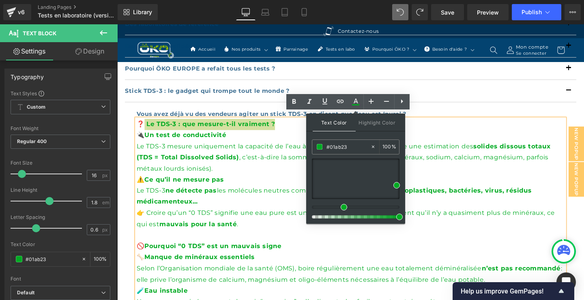
click at [374, 207] on div at bounding box center [352, 206] width 88 height 3
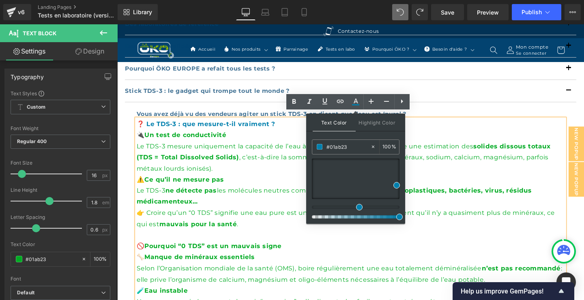
drag, startPoint x: 377, startPoint y: 206, endPoint x: 357, endPoint y: 209, distance: 20.9
click at [357, 209] on div at bounding box center [356, 188] width 88 height 60
drag, startPoint x: 353, startPoint y: 147, endPoint x: 325, endPoint y: 147, distance: 27.6
click at [326, 147] on input "#01ab23" at bounding box center [348, 146] width 44 height 9
click at [290, 135] on p "🔌 Un test de conductivité Le TDS-3 mesure uniquement la capacité de l’eau à con…" at bounding box center [362, 158] width 450 height 47
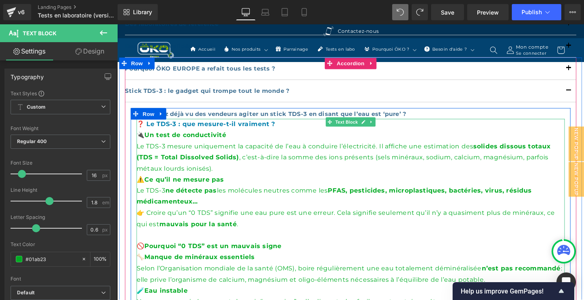
drag, startPoint x: 295, startPoint y: 252, endPoint x: 148, endPoint y: 250, distance: 146.7
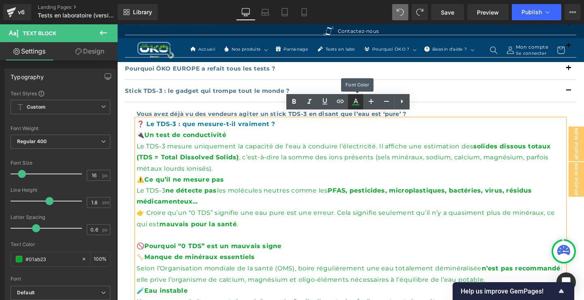
click at [358, 102] on icon at bounding box center [356, 102] width 10 height 10
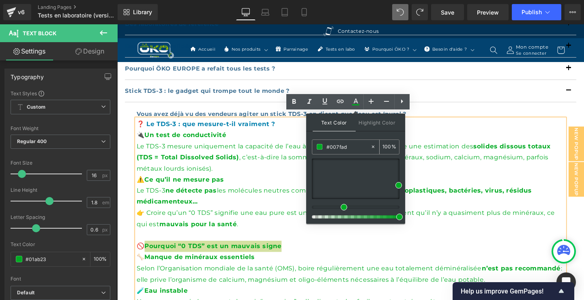
drag, startPoint x: 350, startPoint y: 149, endPoint x: 323, endPoint y: 147, distance: 27.6
click at [326, 147] on input "#007fad" at bounding box center [348, 146] width 44 height 9
paste input "07fad"
click at [361, 146] on input "#007fad" at bounding box center [348, 146] width 44 height 9
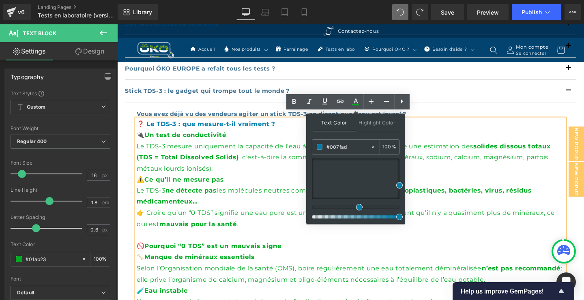
click at [465, 240] on p at bounding box center [362, 246] width 450 height 12
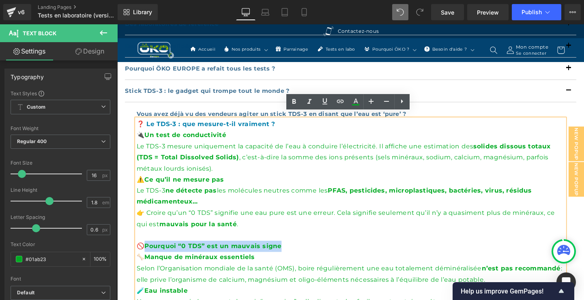
drag, startPoint x: 297, startPoint y: 253, endPoint x: 150, endPoint y: 251, distance: 147.9
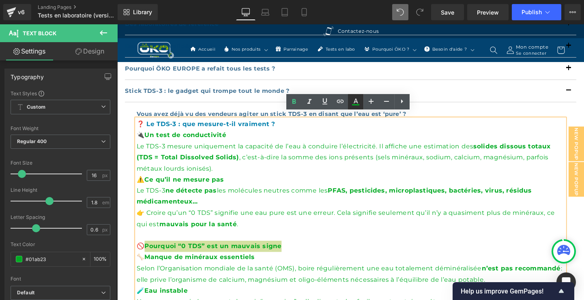
click at [357, 101] on icon at bounding box center [355, 100] width 4 height 5
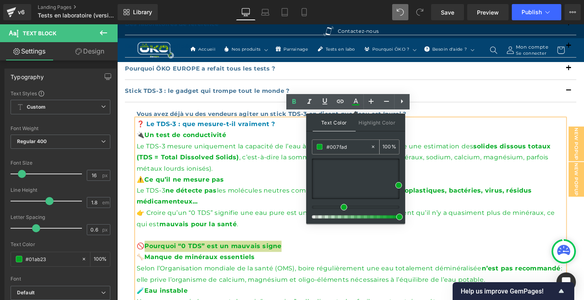
click at [373, 148] on icon at bounding box center [373, 147] width 6 height 6
click at [358, 147] on input "#007fad" at bounding box center [348, 146] width 44 height 9
drag, startPoint x: 358, startPoint y: 147, endPoint x: 320, endPoint y: 147, distance: 38.1
click at [326, 147] on input "#007fad" at bounding box center [348, 146] width 44 height 9
paste input "#007fad"
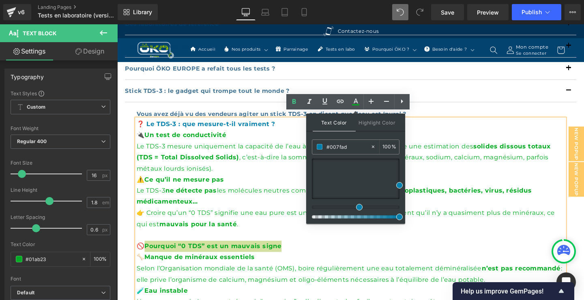
type input "#007fad"
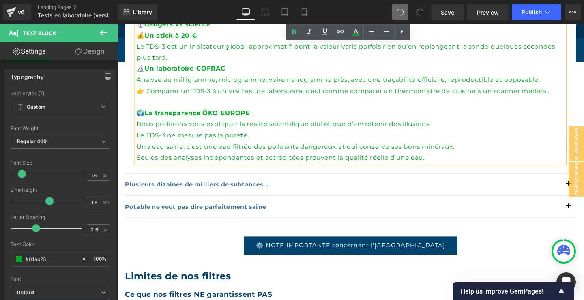
scroll to position [1076, 0]
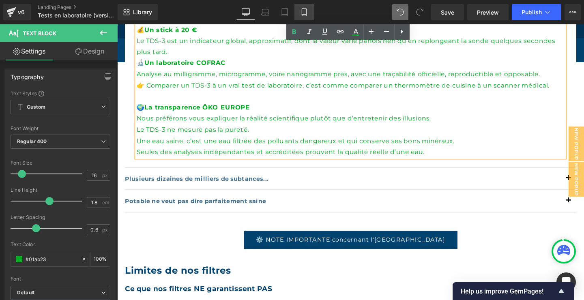
click at [310, 16] on link "Mobile" at bounding box center [303, 12] width 19 height 16
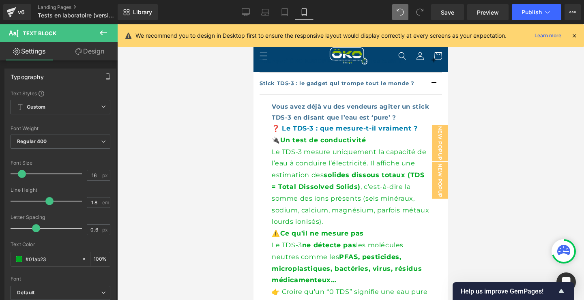
scroll to position [916, 0]
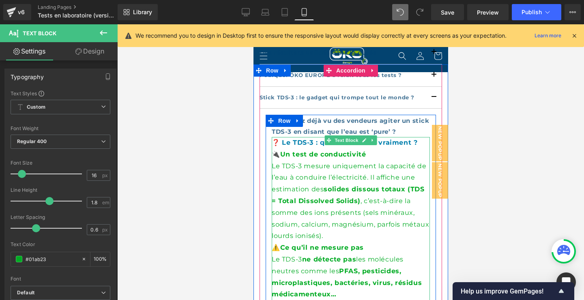
click at [380, 195] on p "🔌 Un test de conductivité Le TDS-3 mesure uniquement la capacité de l’eau à con…" at bounding box center [350, 195] width 158 height 93
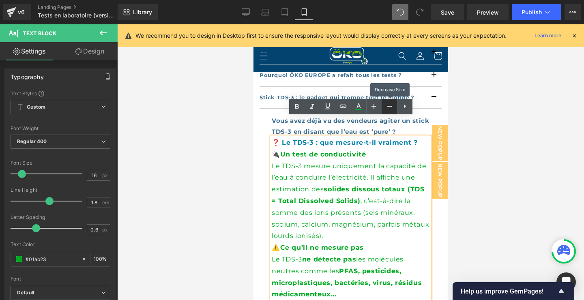
click at [388, 107] on icon at bounding box center [389, 106] width 10 height 10
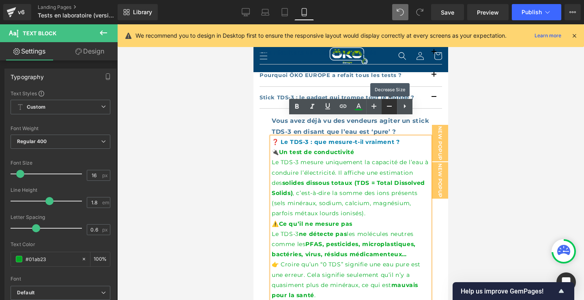
click at [388, 107] on icon at bounding box center [389, 106] width 10 height 10
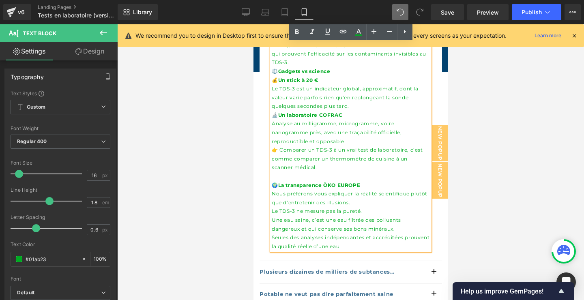
scroll to position [1354, 0]
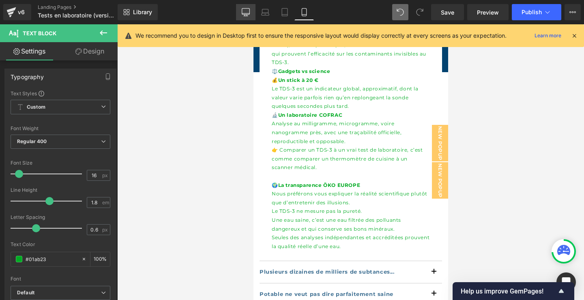
click at [250, 11] on icon at bounding box center [246, 12] width 8 height 6
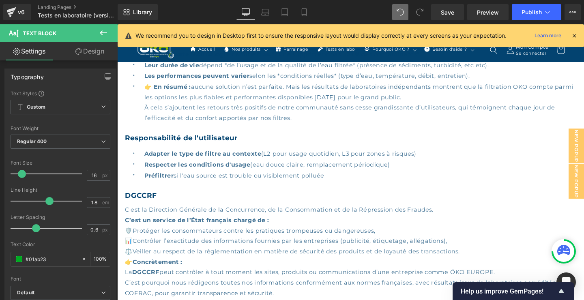
scroll to position [879, 0]
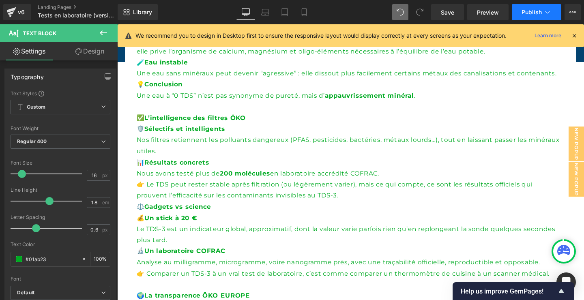
click at [532, 10] on span "Publish" at bounding box center [531, 12] width 20 height 6
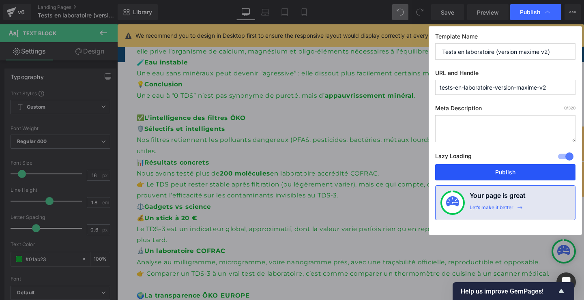
click at [518, 167] on button "Publish" at bounding box center [505, 172] width 140 height 16
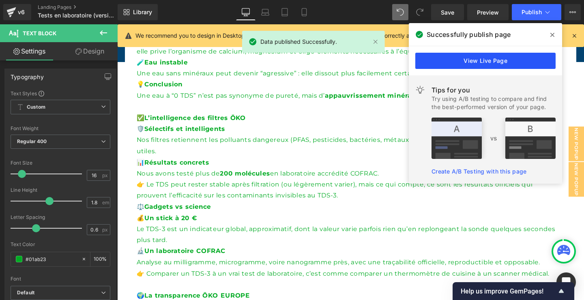
click at [522, 58] on link "View Live Page" at bounding box center [485, 61] width 140 height 16
